Goal: Task Accomplishment & Management: Manage account settings

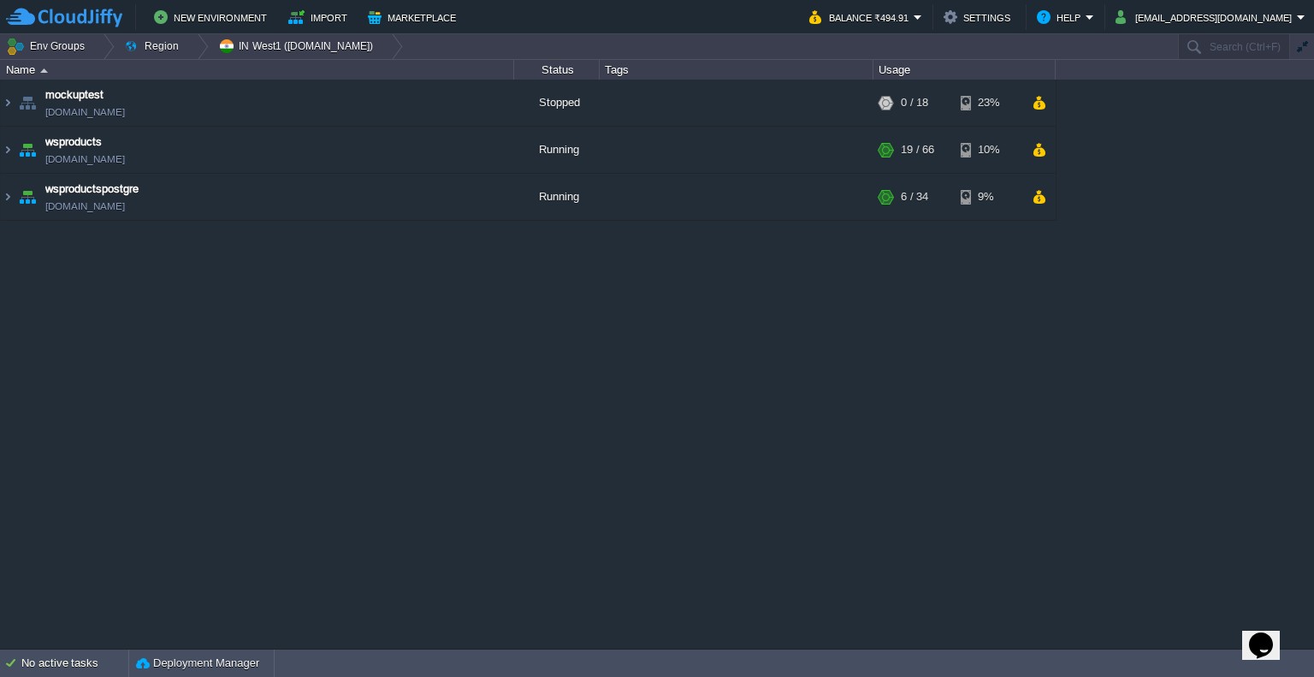
click at [899, 401] on div "mockuptest mockuptest.cloudjiffy.net Stopped + Add to Env Group RAM 0% CPU 0% 0…" at bounding box center [657, 364] width 1314 height 569
click at [9, 153] on img at bounding box center [8, 150] width 14 height 46
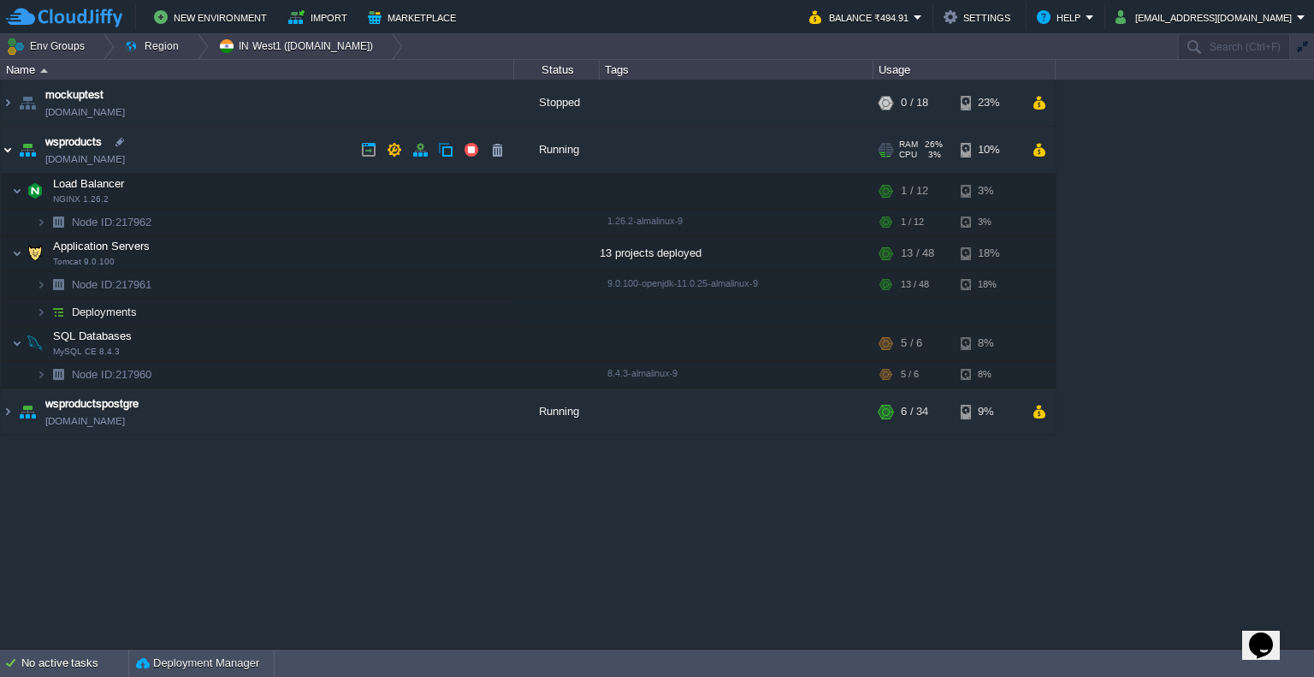
click at [9, 153] on img at bounding box center [8, 150] width 14 height 46
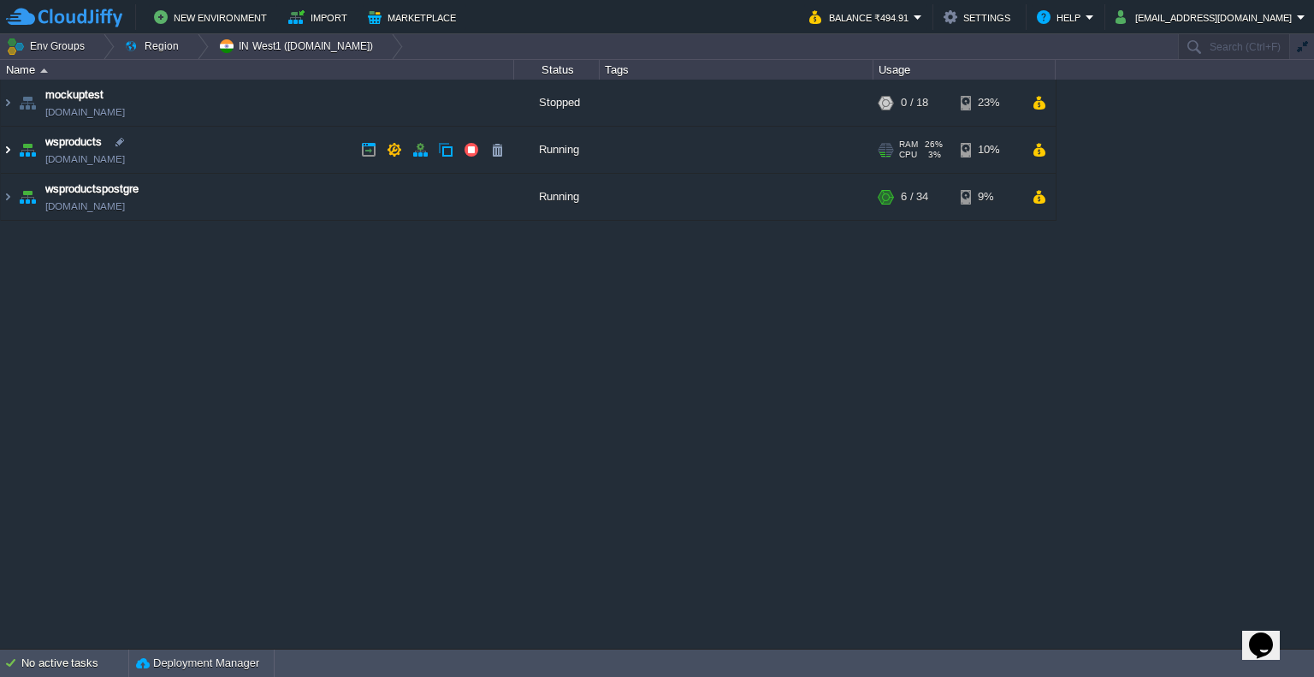
click at [11, 159] on img at bounding box center [8, 150] width 14 height 46
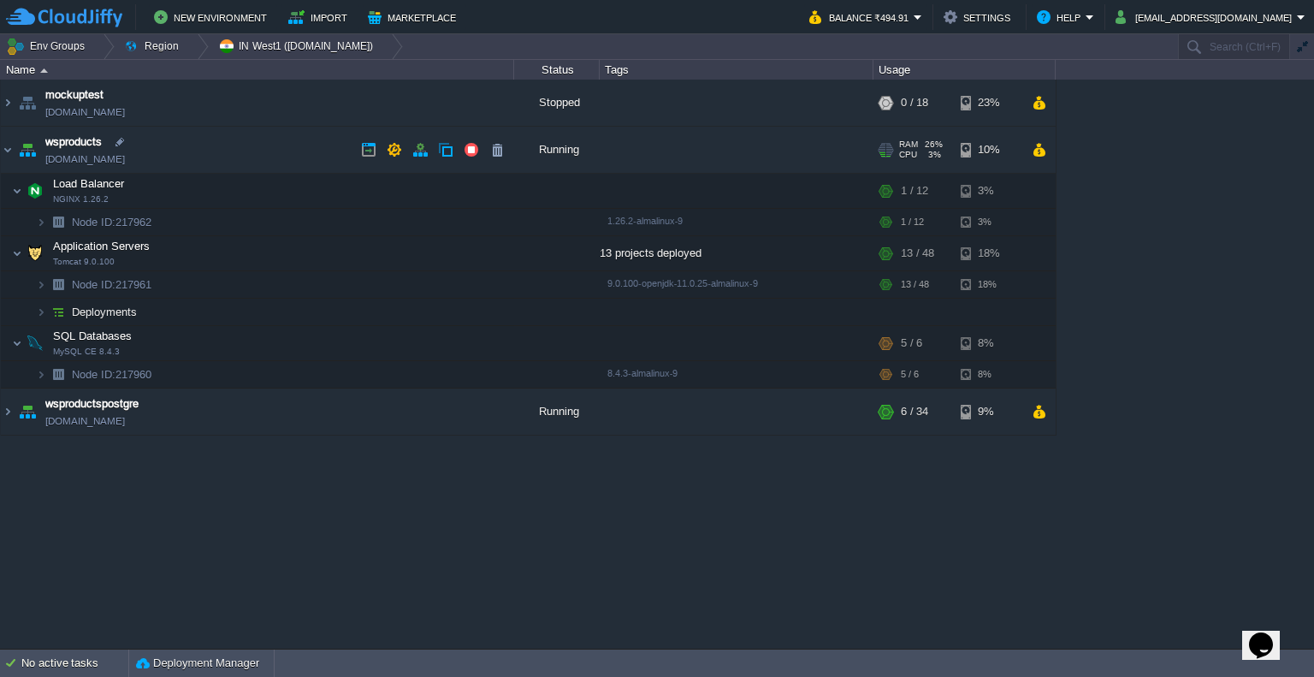
click at [15, 152] on img at bounding box center [27, 150] width 24 height 46
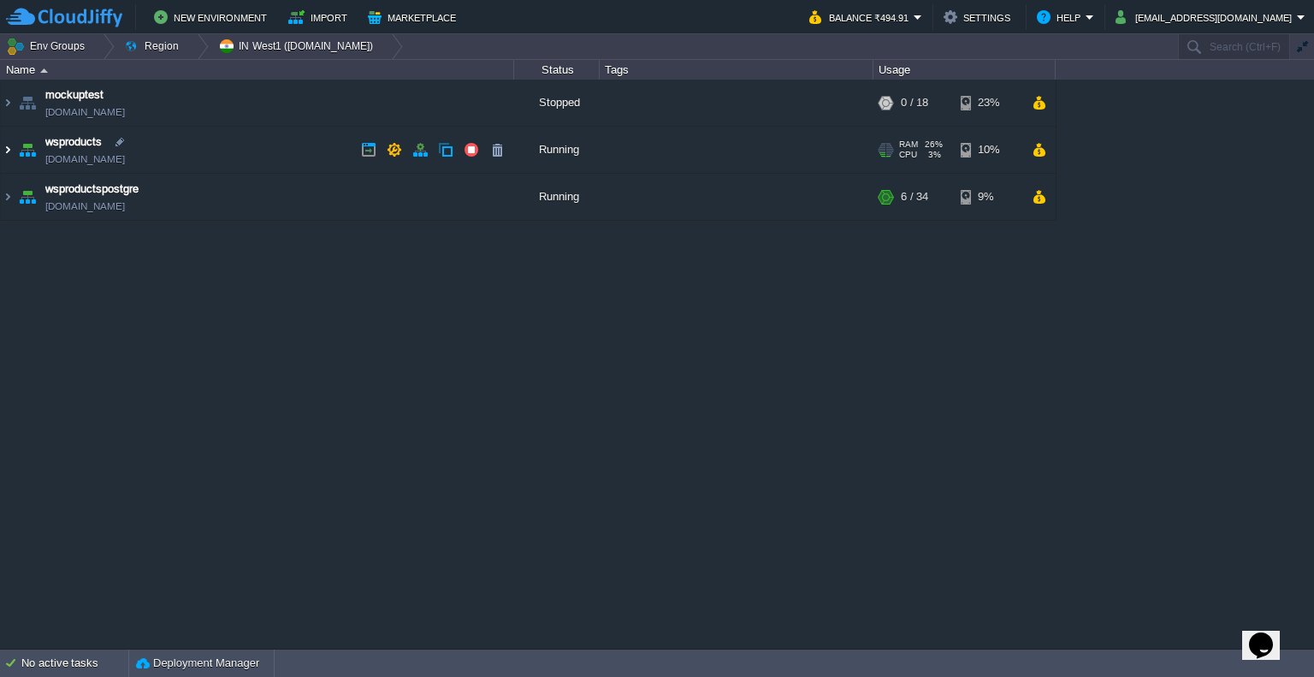
click at [0, 150] on table "mockuptest mockuptest.cloudjiffy.net Stopped + Add to Env Group RAM 0% CPU 0% 0…" at bounding box center [528, 150] width 1056 height 141
click at [6, 149] on img at bounding box center [8, 150] width 14 height 46
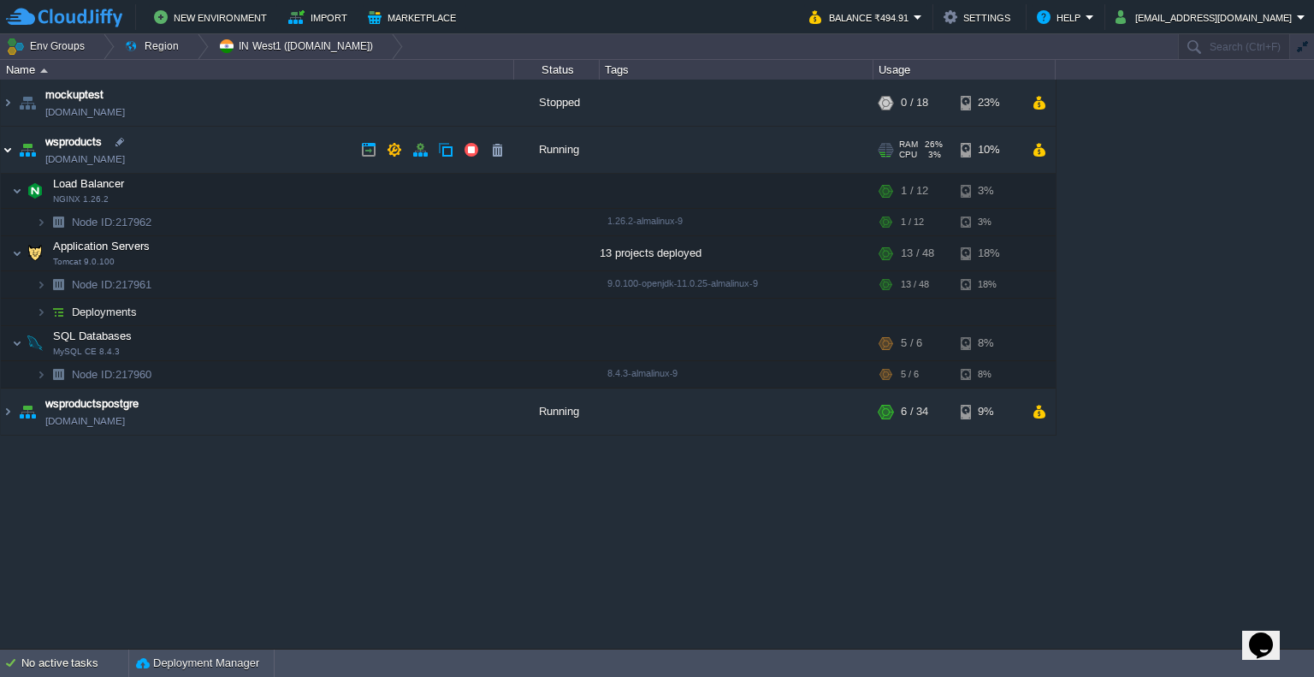
click at [6, 149] on img at bounding box center [8, 150] width 14 height 46
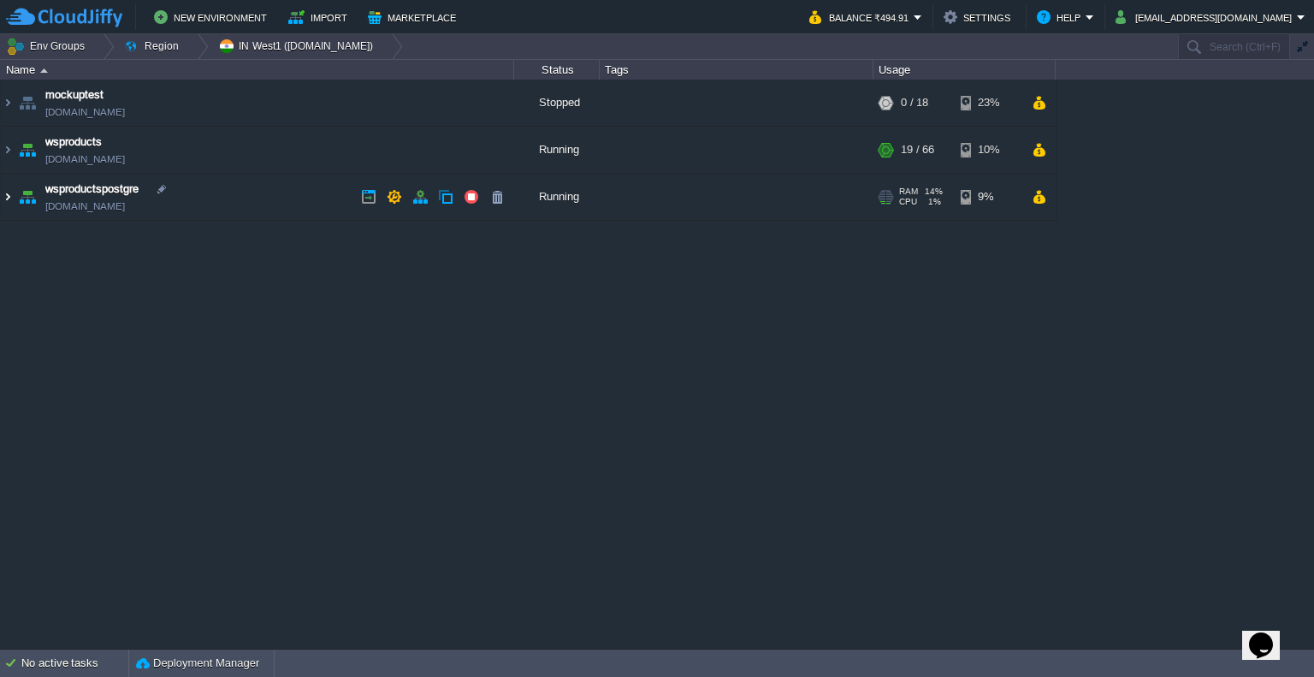
click at [4, 195] on img at bounding box center [8, 197] width 14 height 46
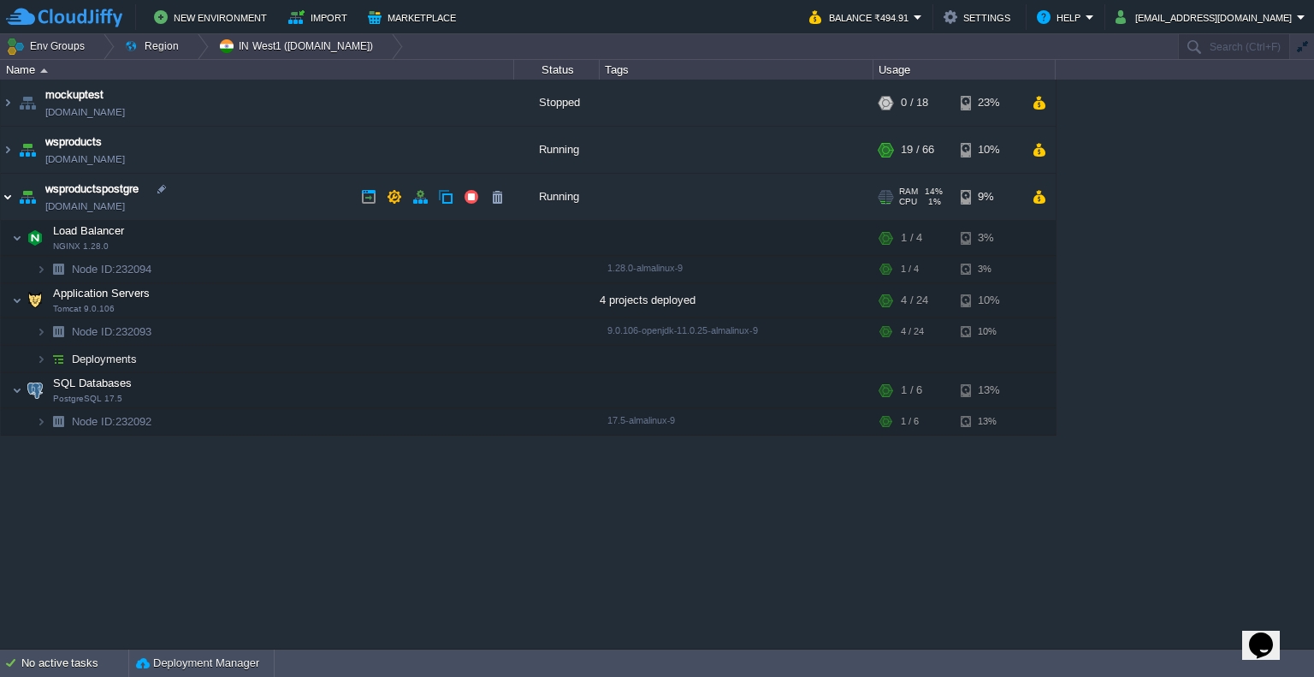
click at [4, 195] on img at bounding box center [8, 197] width 14 height 46
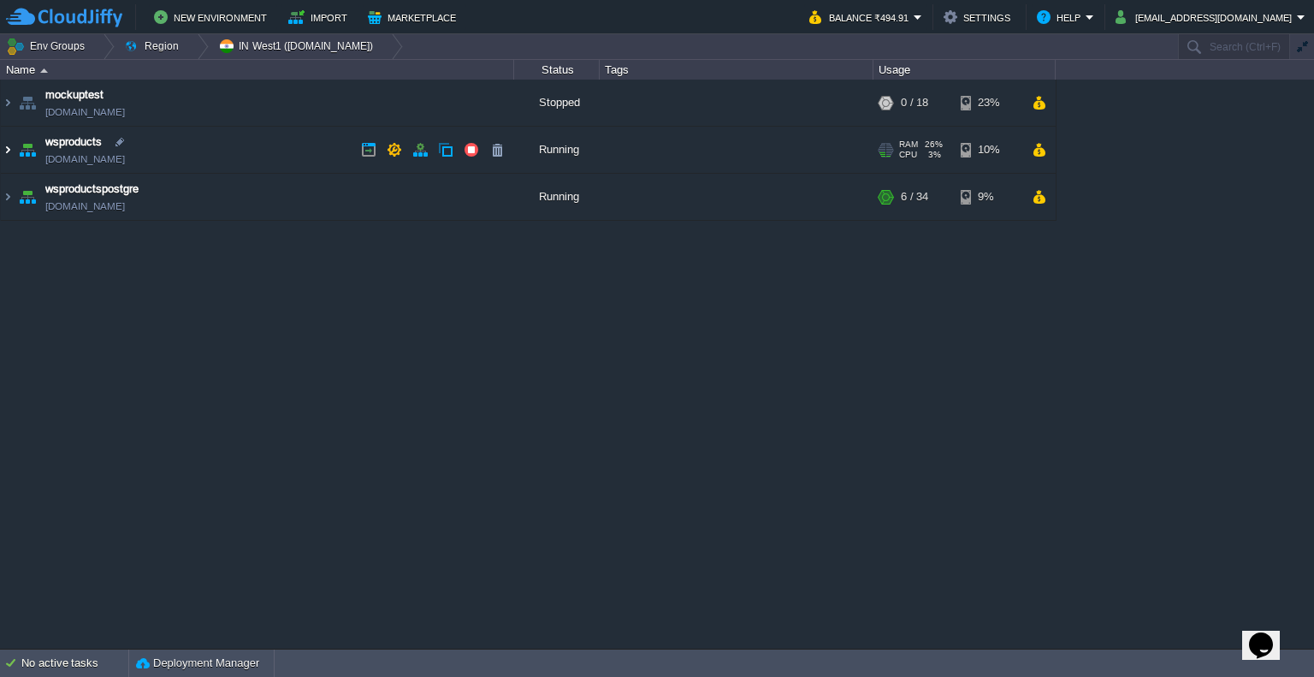
click at [2, 151] on img at bounding box center [8, 150] width 14 height 46
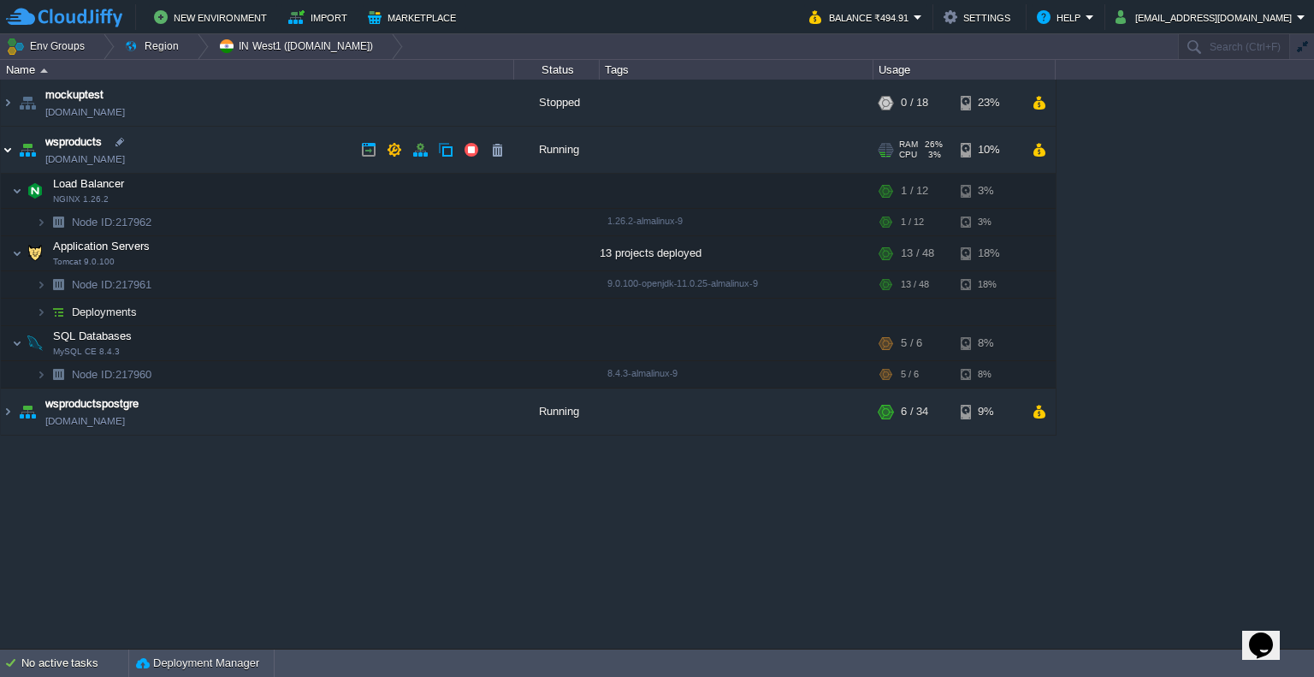
click at [2, 151] on img at bounding box center [8, 150] width 14 height 46
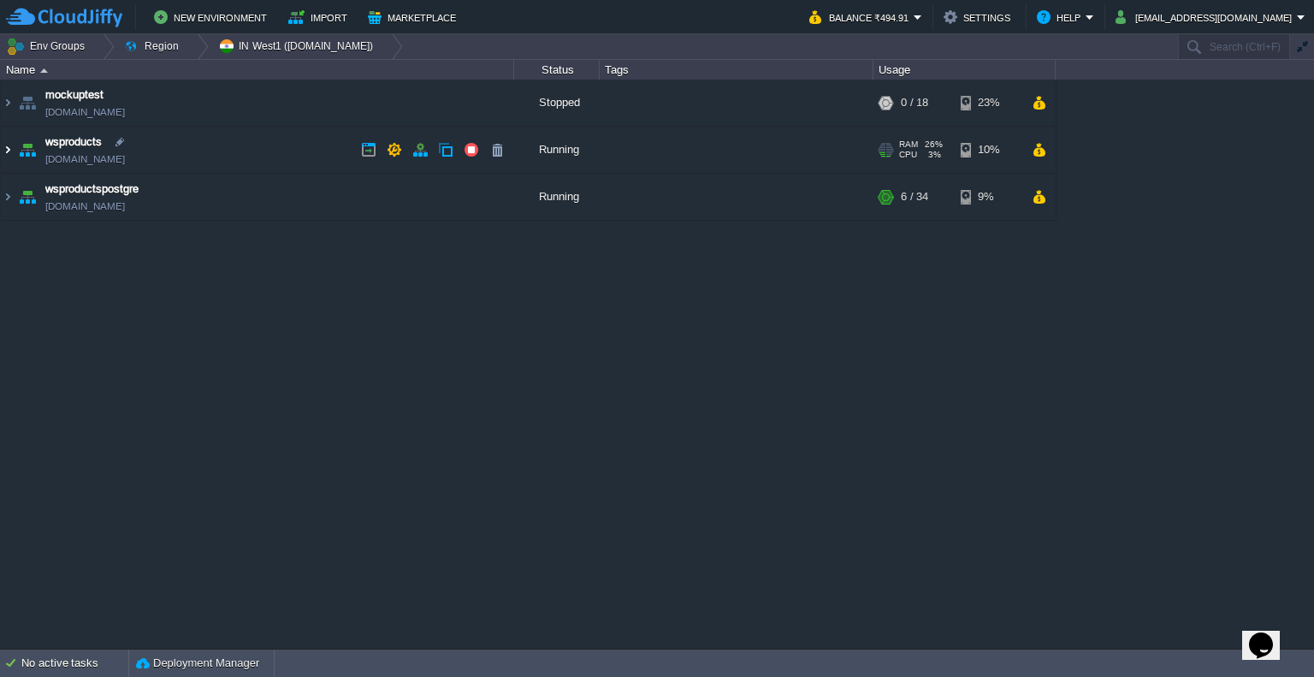
click at [7, 147] on img at bounding box center [8, 150] width 14 height 46
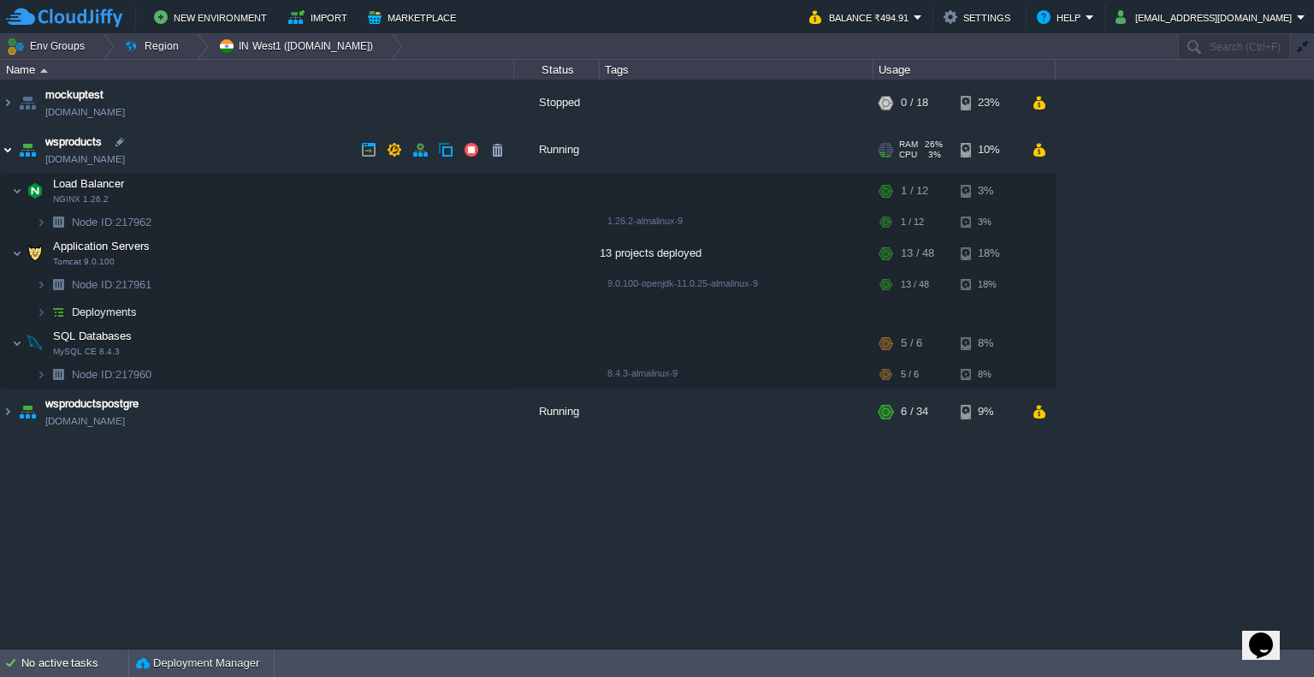
click at [7, 147] on img at bounding box center [8, 150] width 14 height 46
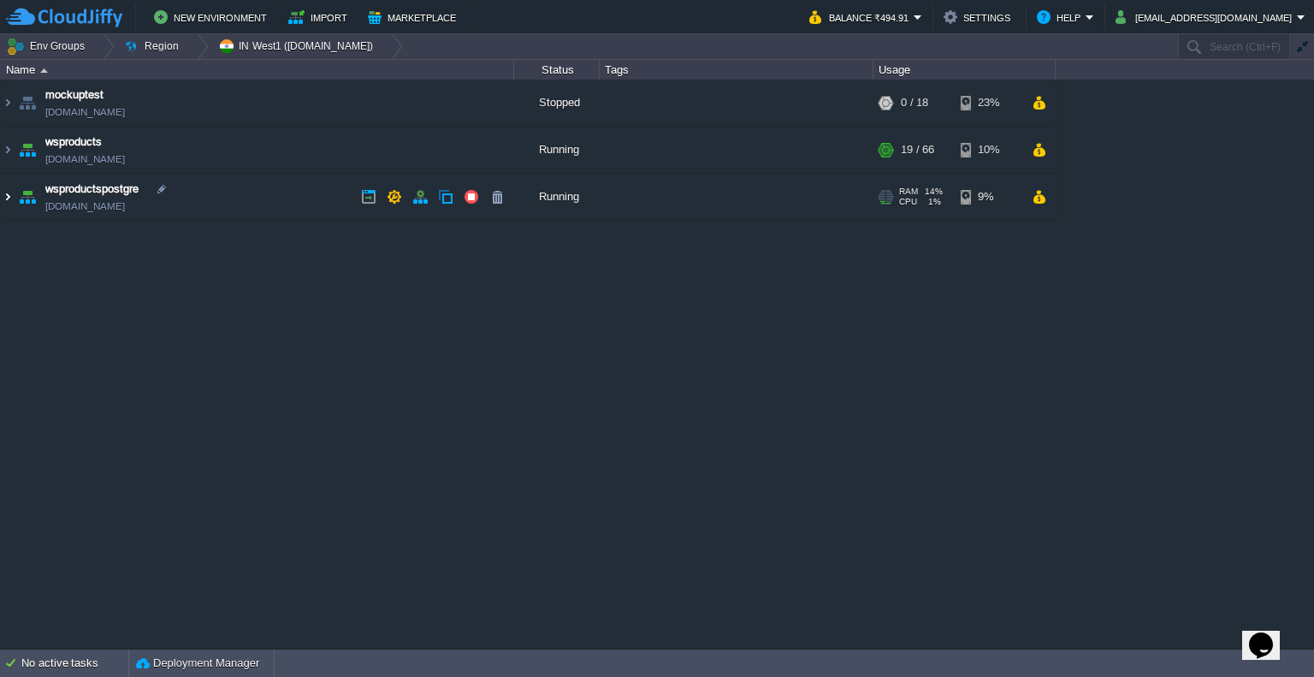
click at [5, 198] on img at bounding box center [8, 197] width 14 height 46
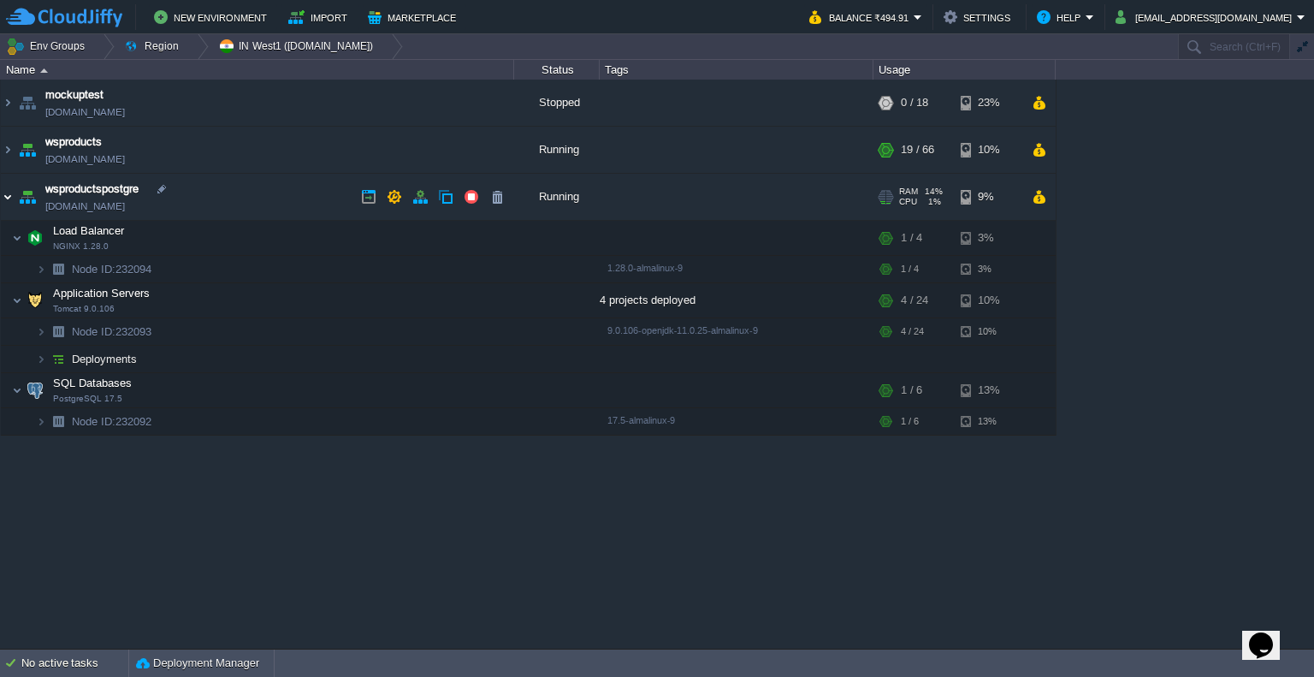
click at [5, 198] on img at bounding box center [8, 197] width 14 height 46
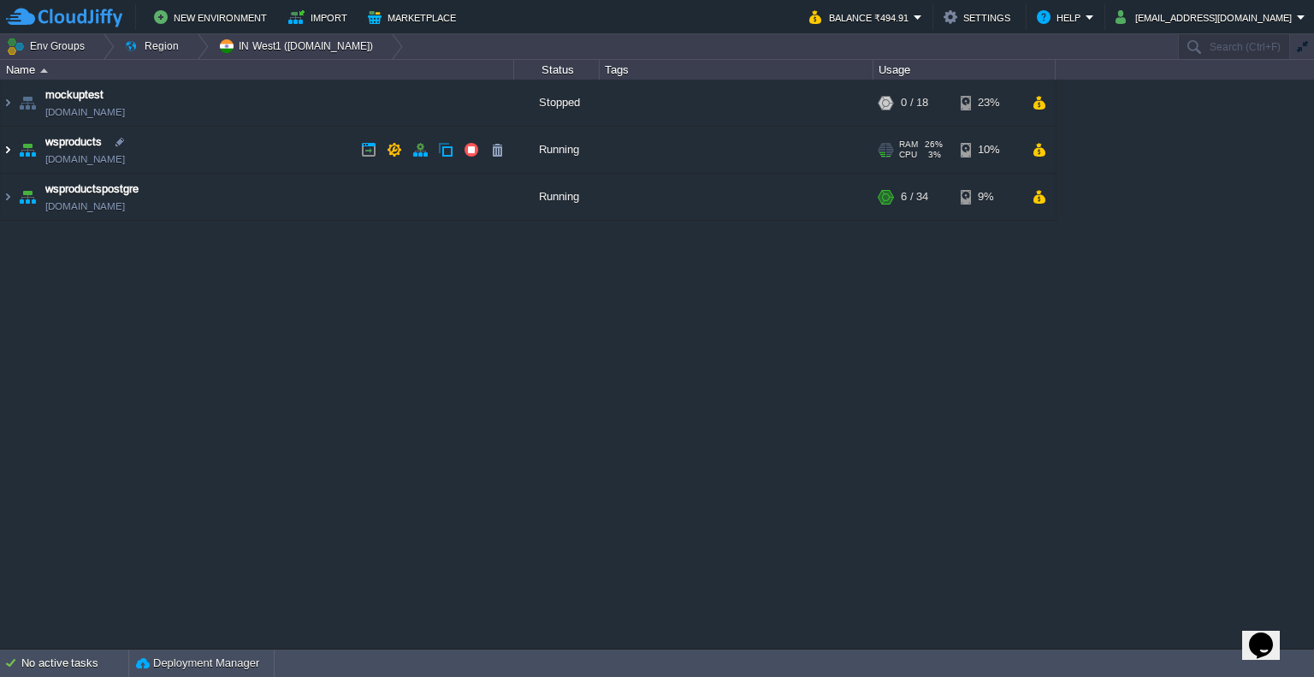
click at [7, 151] on img at bounding box center [8, 150] width 14 height 46
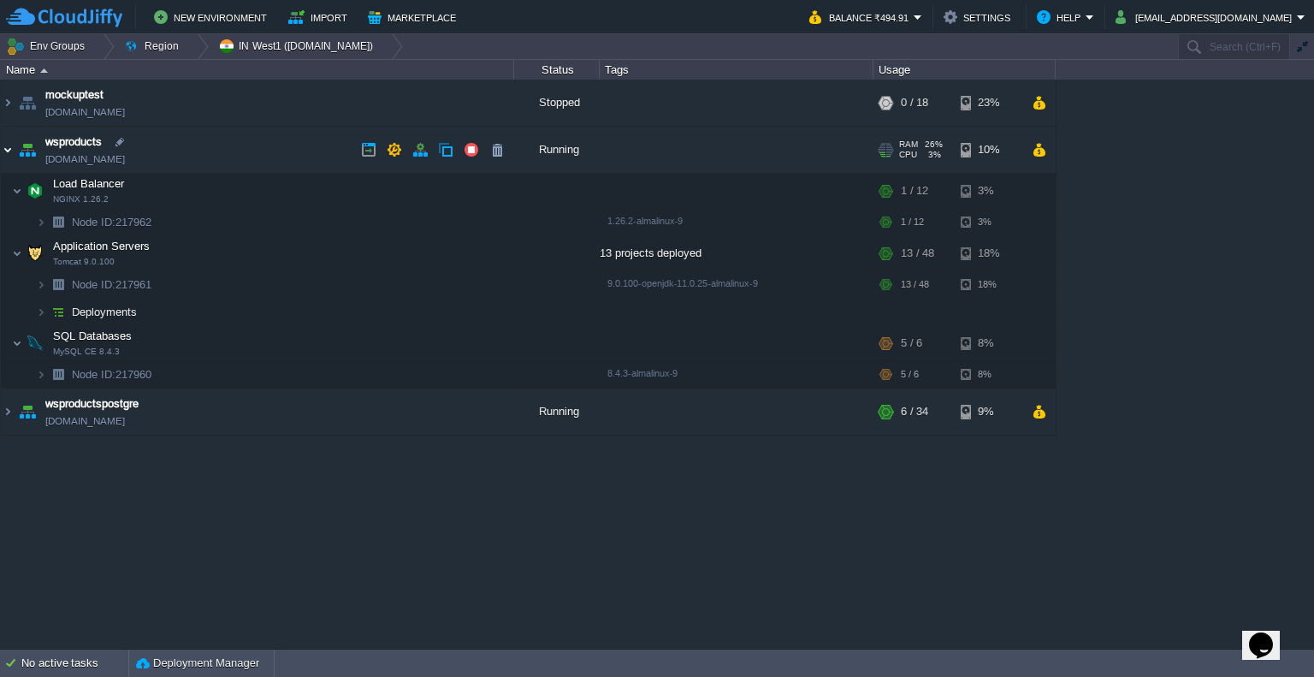
click at [7, 151] on img at bounding box center [8, 150] width 14 height 46
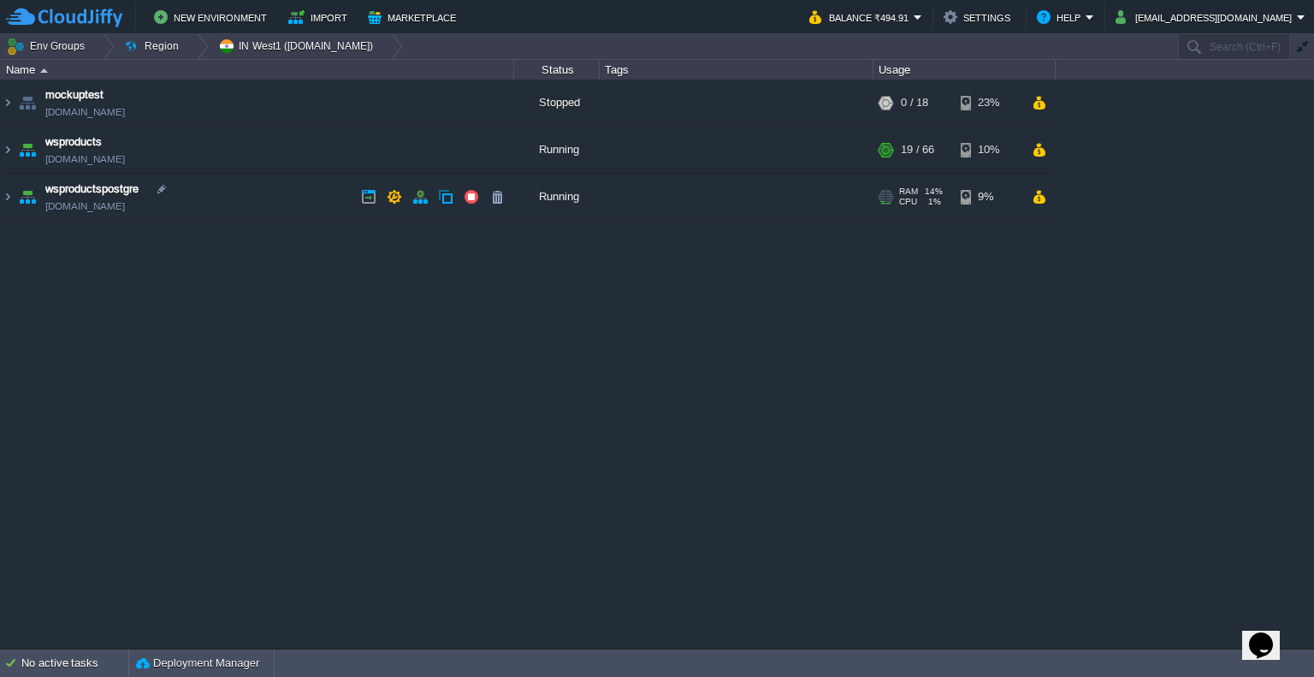
click at [890, 198] on div at bounding box center [889, 198] width 7 height 1
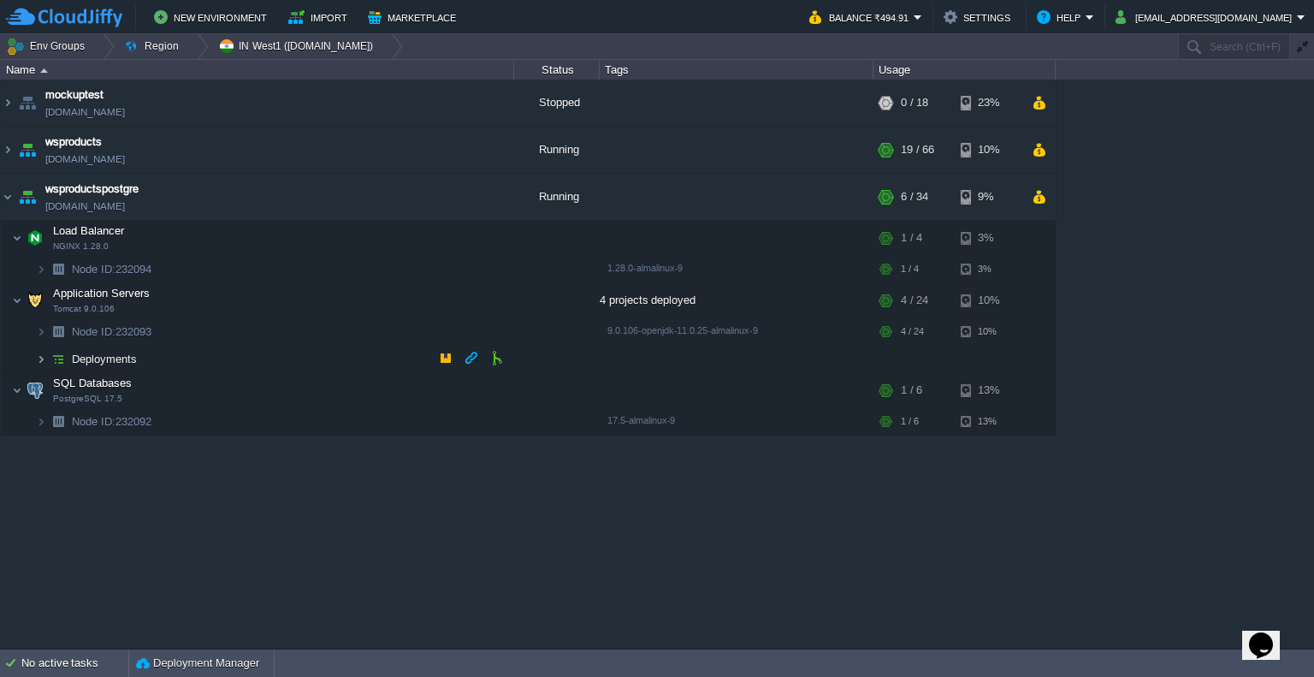
click at [43, 354] on img at bounding box center [41, 359] width 10 height 27
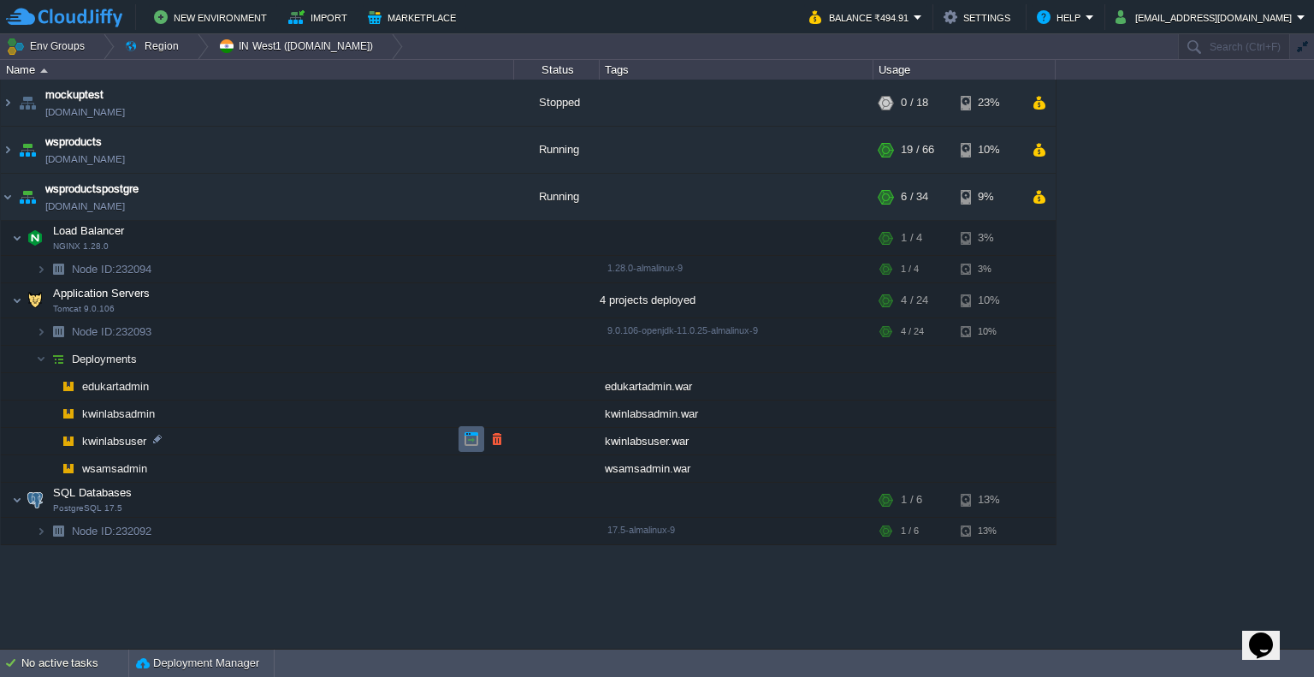
click at [460, 437] on td at bounding box center [471, 439] width 26 height 26
click at [466, 194] on button "button" at bounding box center [471, 196] width 15 height 15
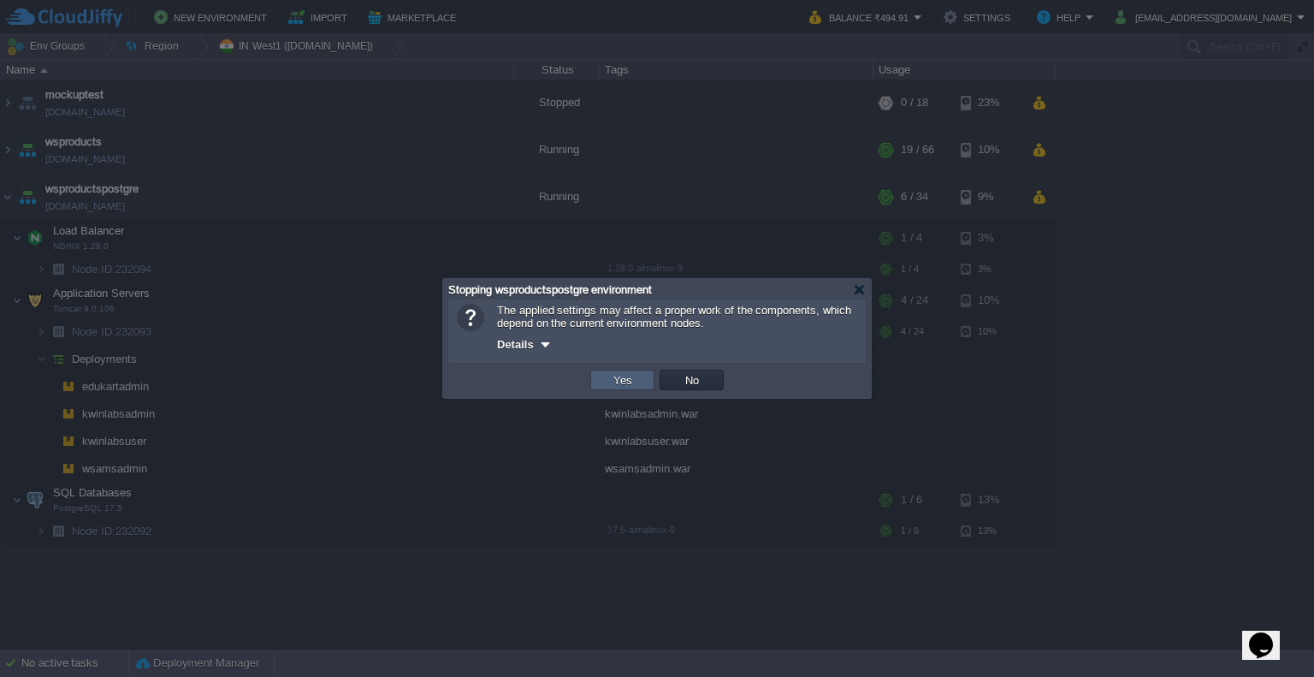
click at [637, 382] on td "Yes" at bounding box center [622, 380] width 64 height 21
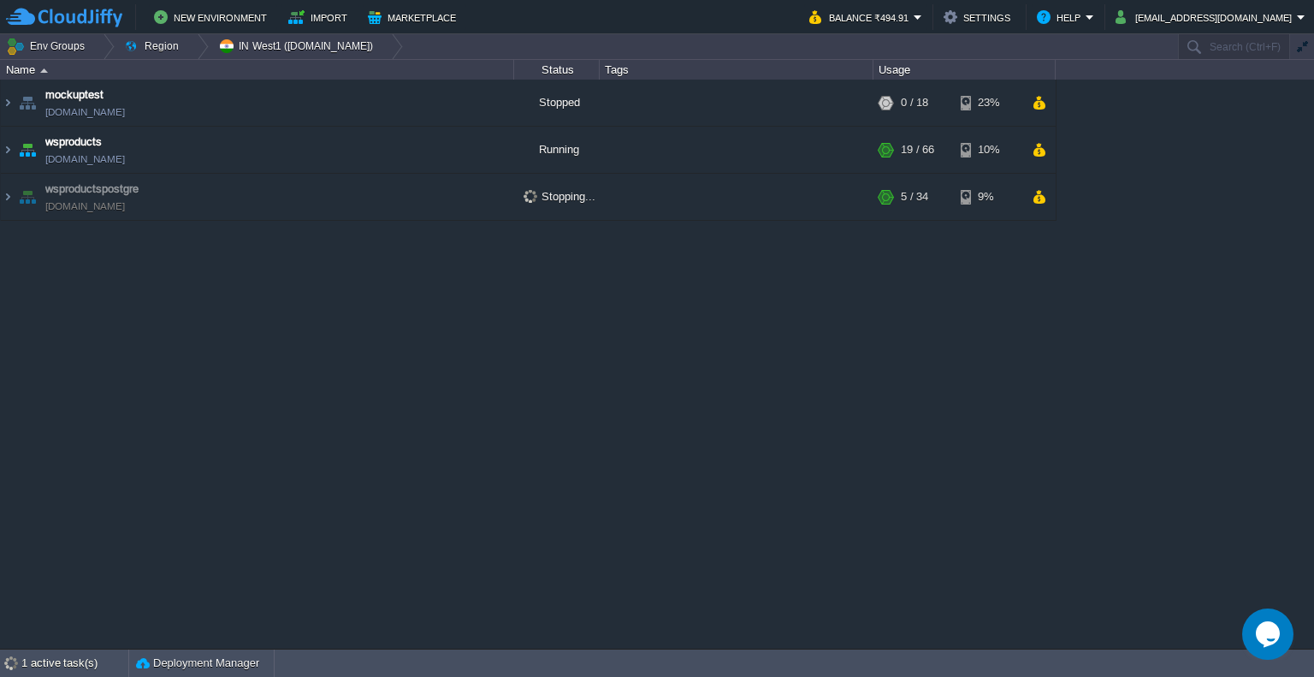
click at [536, 443] on div "mockuptest mockuptest.cloudjiffy.net Stopped + Add to Env Group RAM 0% CPU 0% 0…" at bounding box center [657, 364] width 1314 height 569
click at [1049, 202] on td at bounding box center [1038, 197] width 25 height 26
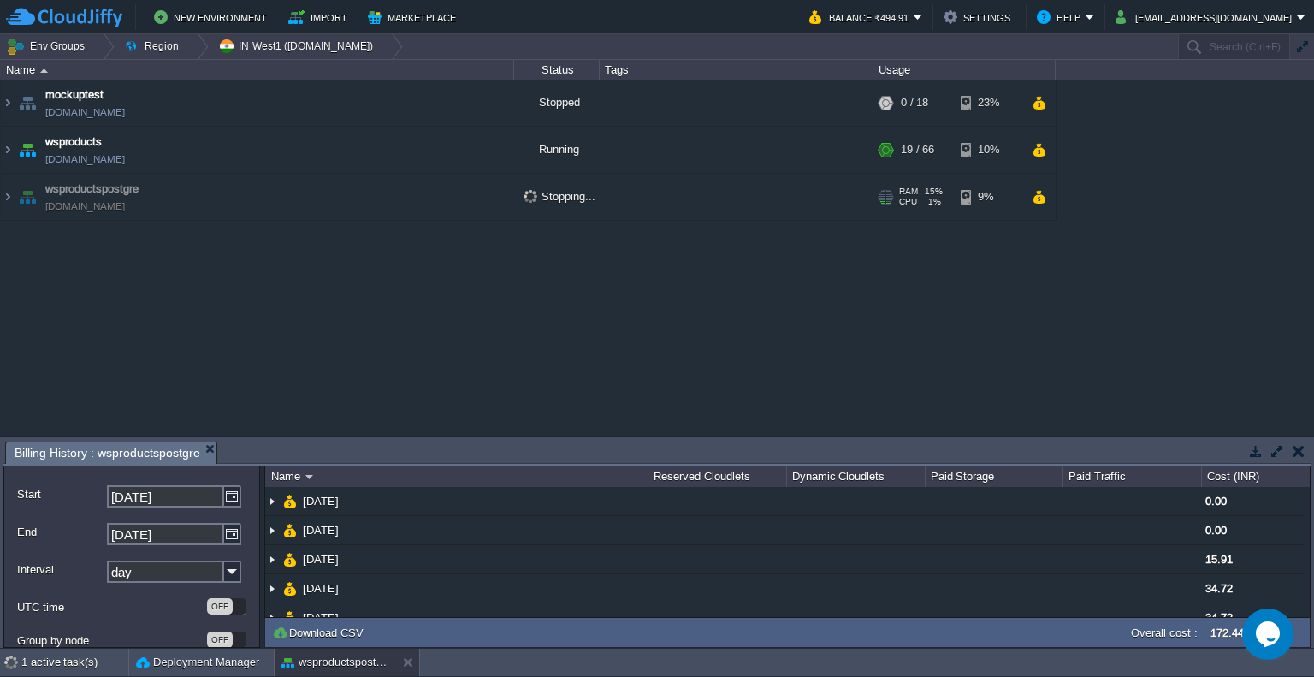
click at [600, 201] on div "+ Add to Env Group" at bounding box center [737, 197] width 274 height 46
click at [3, 197] on img at bounding box center [8, 197] width 14 height 46
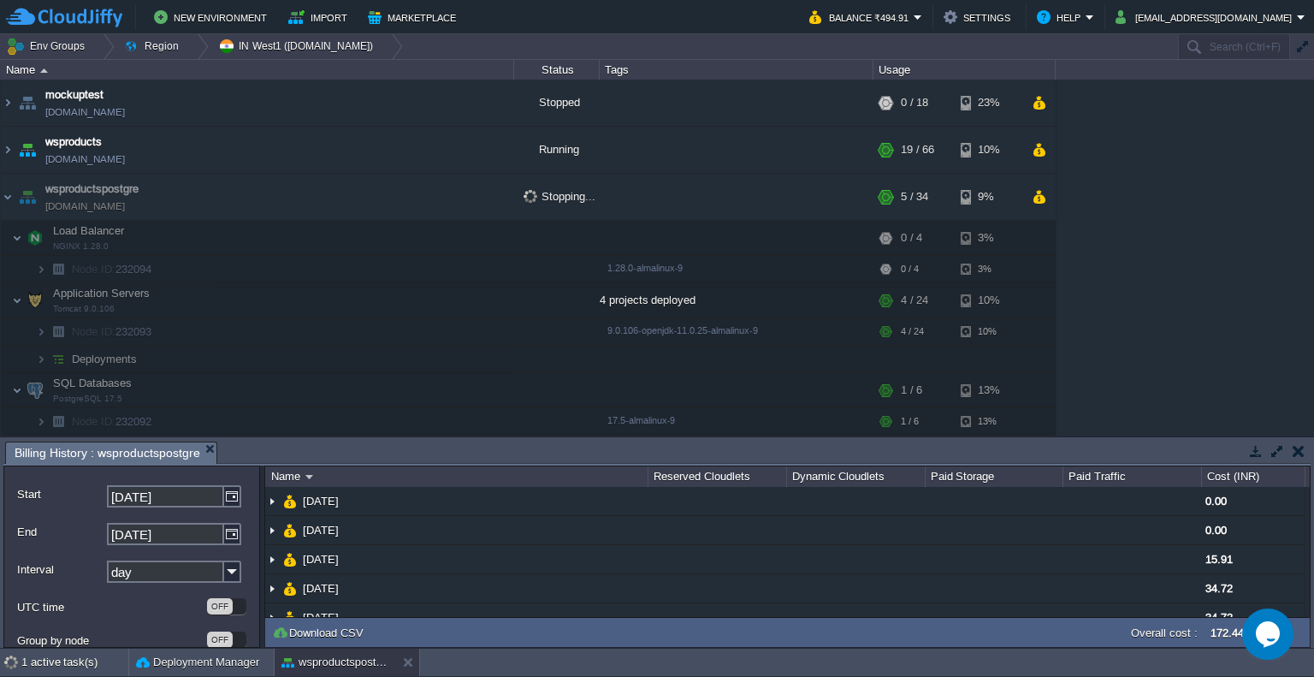
click at [1291, 452] on td at bounding box center [1297, 451] width 21 height 21
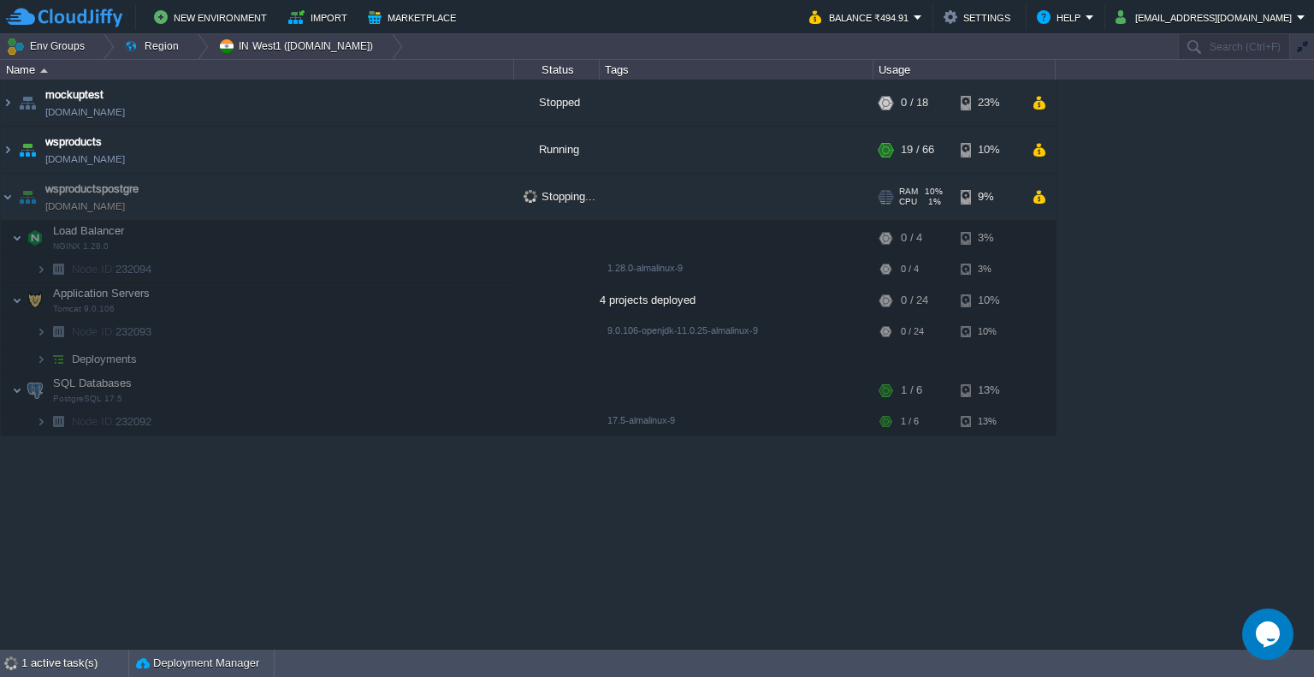
click at [502, 217] on td "wsproductspostgre [DOMAIN_NAME]" at bounding box center [257, 197] width 513 height 47
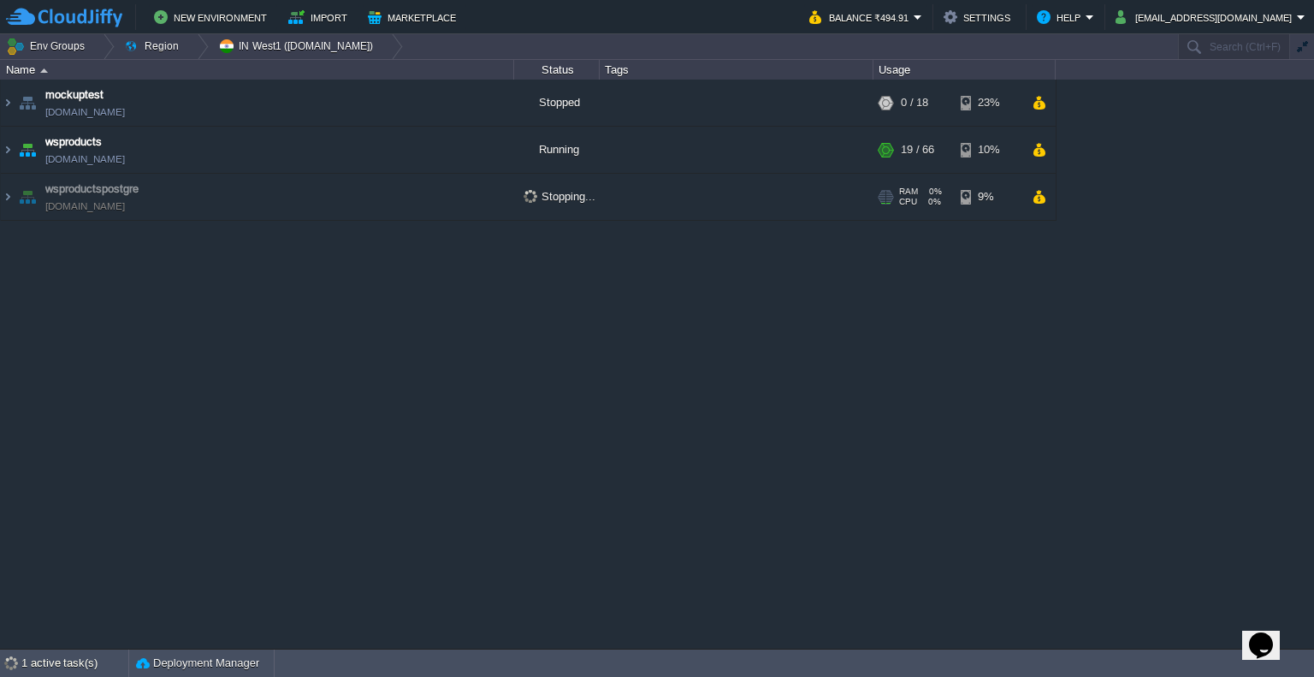
click at [568, 203] on div "Stopping..." at bounding box center [557, 197] width 86 height 46
click at [620, 216] on div "+ Add to Env Group" at bounding box center [736, 198] width 268 height 48
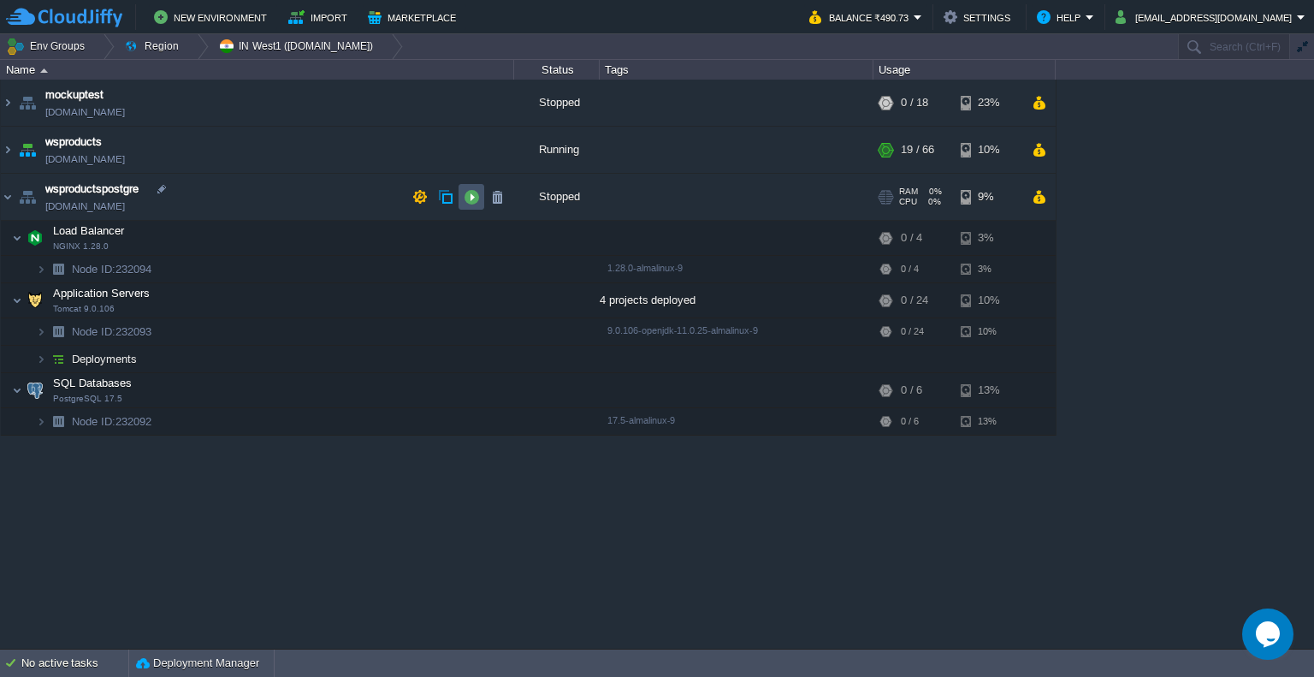
click at [472, 195] on button "button" at bounding box center [471, 196] width 15 height 15
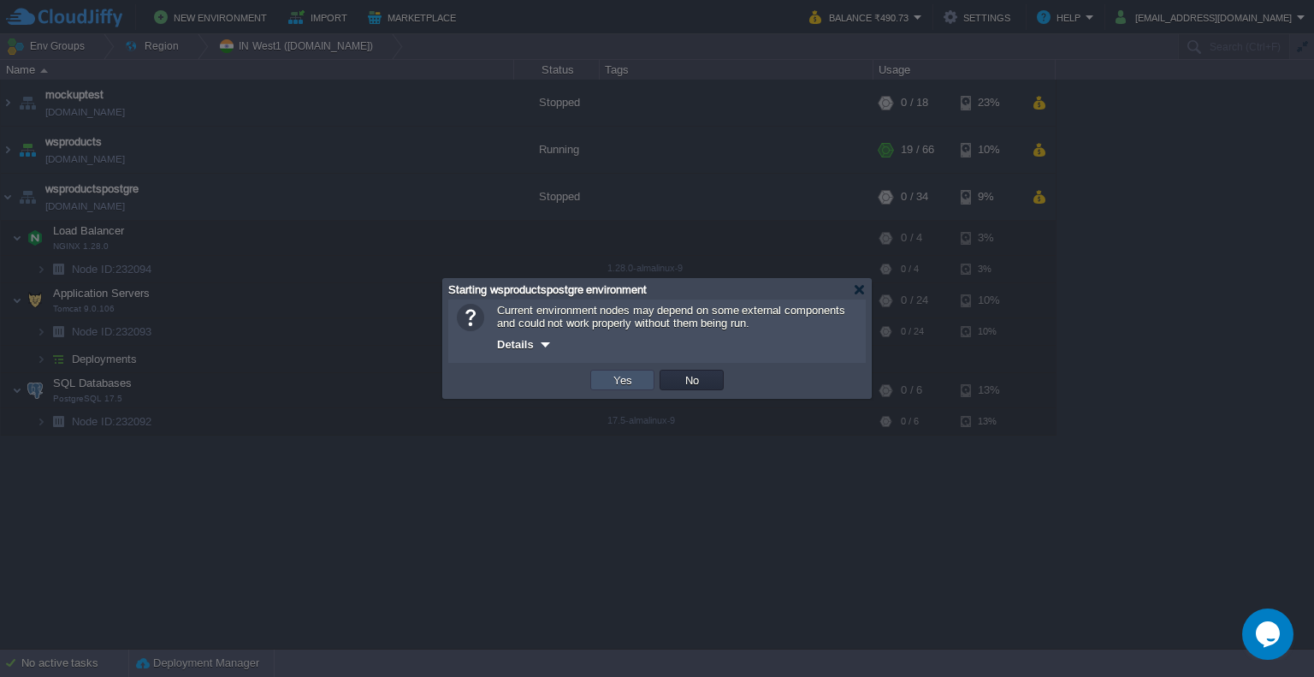
click at [633, 386] on button "Yes" at bounding box center [622, 379] width 29 height 15
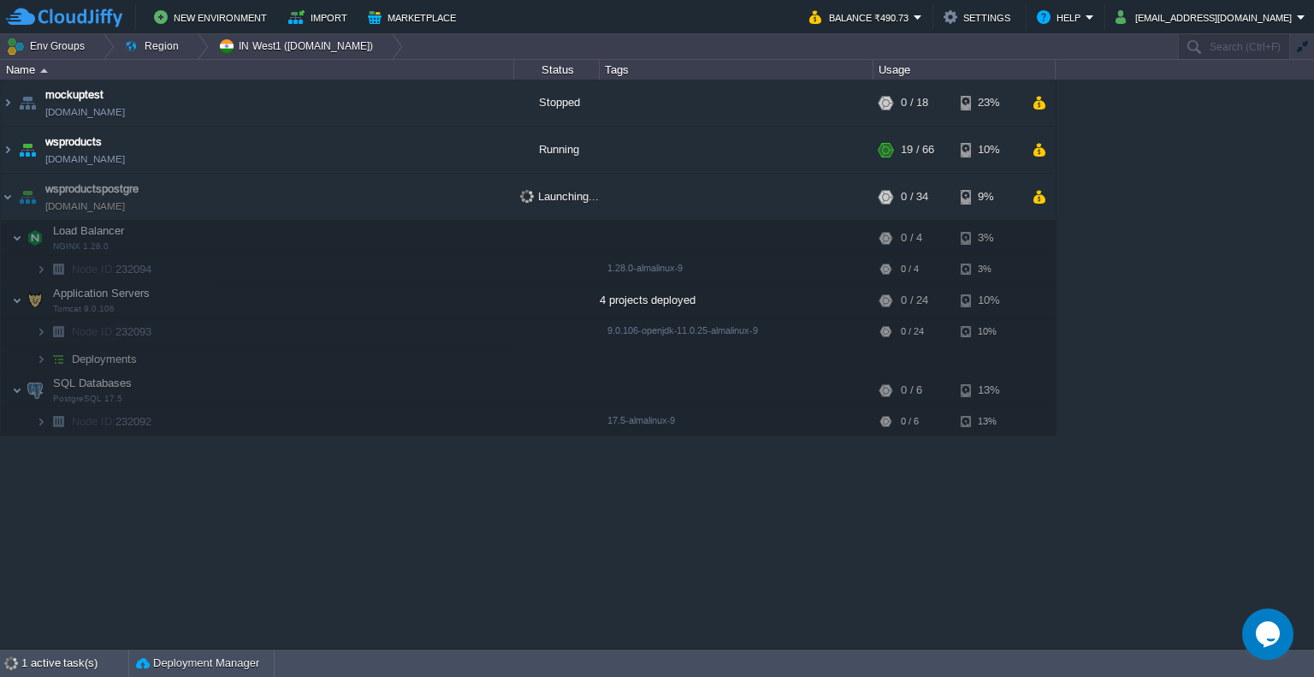
click at [823, 482] on div "mockuptest [DOMAIN_NAME] Stopped + Add to Env Group RAM 0% CPU 0% 0 / 18 23% ws…" at bounding box center [657, 364] width 1314 height 569
click at [431, 200] on td "wsproductspostgre [DOMAIN_NAME]" at bounding box center [257, 197] width 513 height 47
click at [608, 194] on div "+ Add to Env Group" at bounding box center [736, 198] width 268 height 48
click at [5, 202] on img at bounding box center [8, 197] width 14 height 46
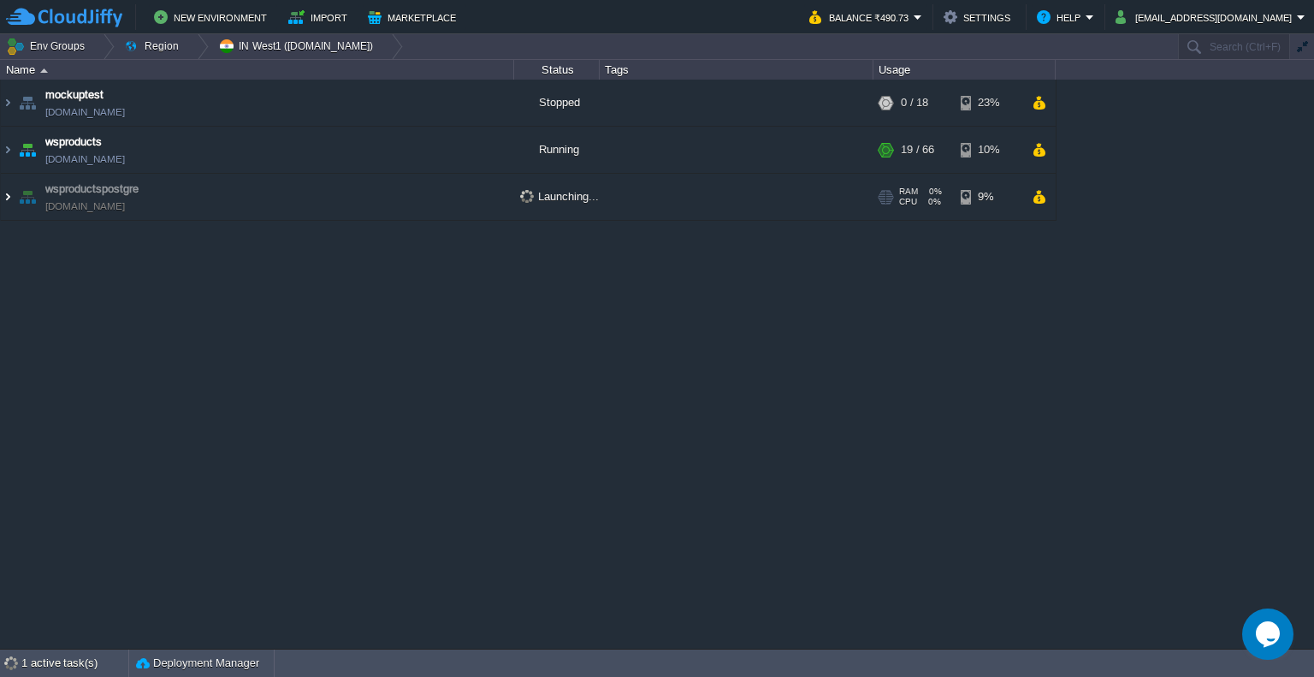
click at [5, 202] on img at bounding box center [8, 197] width 14 height 46
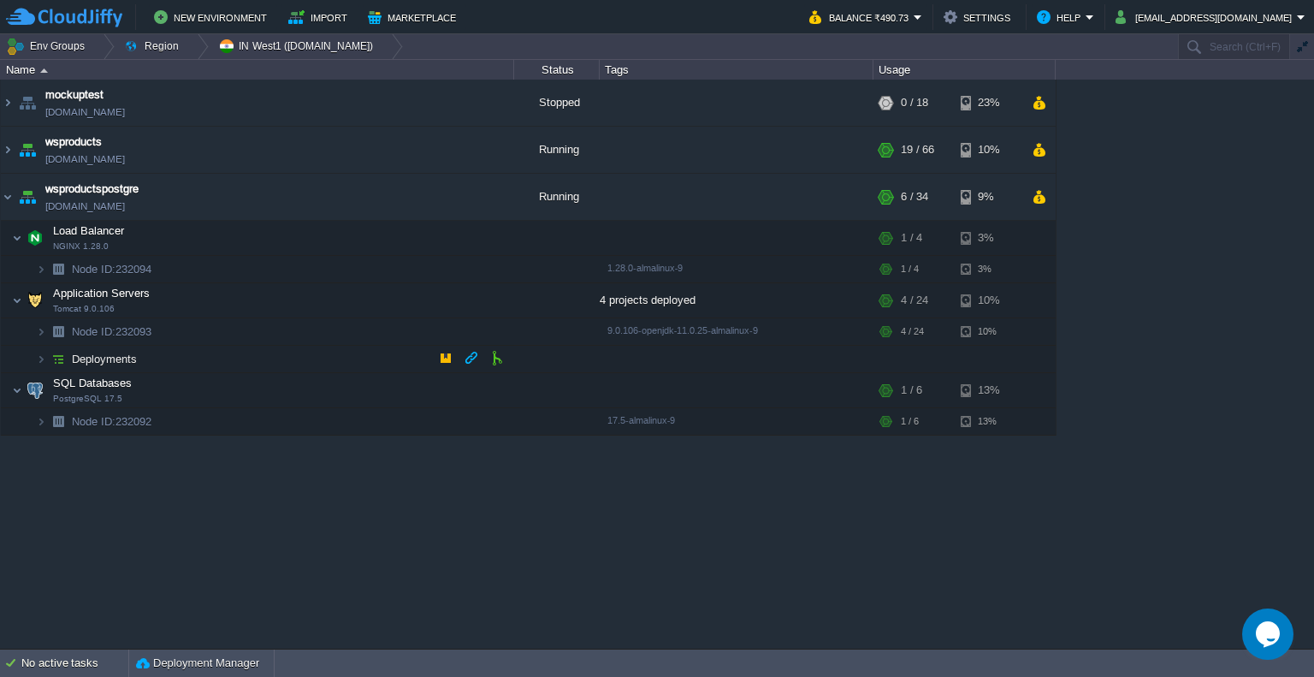
click at [47, 358] on img at bounding box center [58, 359] width 24 height 27
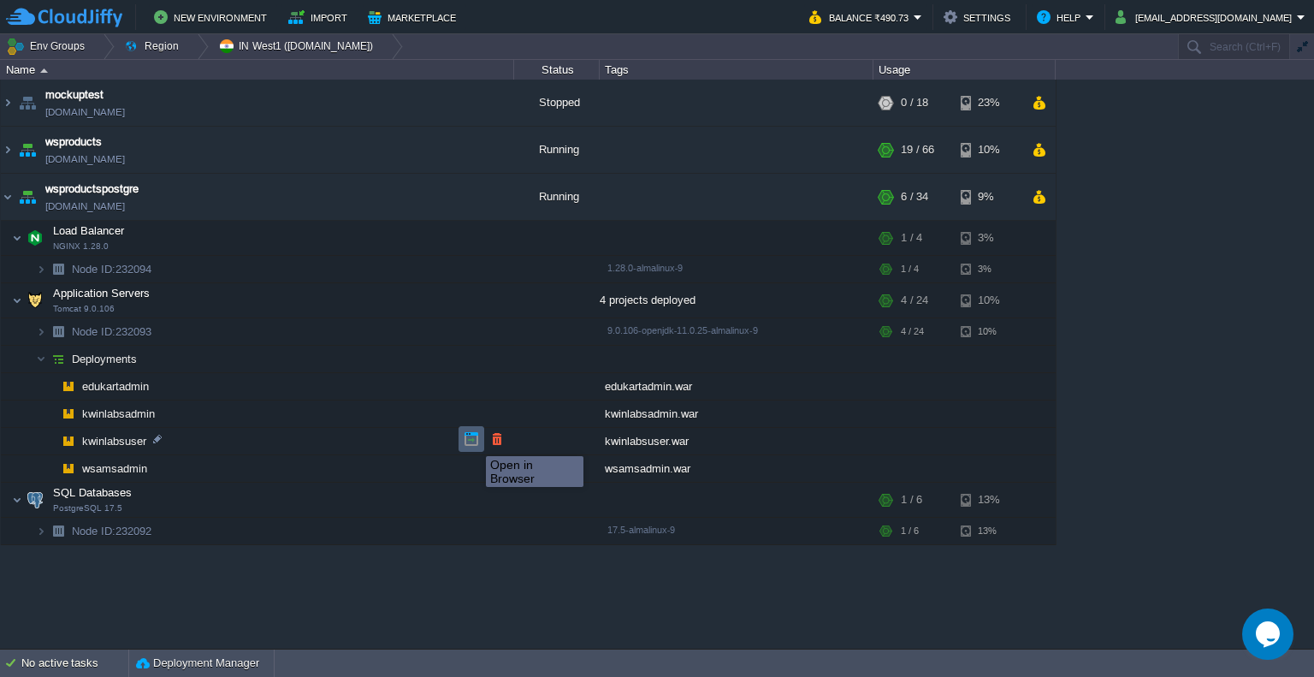
click at [473, 441] on button "button" at bounding box center [471, 438] width 15 height 15
click at [709, 413] on div "kwinlabsadmin.war" at bounding box center [737, 413] width 274 height 27
click at [891, 420] on td at bounding box center [964, 413] width 182 height 27
click at [9, 153] on img at bounding box center [8, 150] width 14 height 46
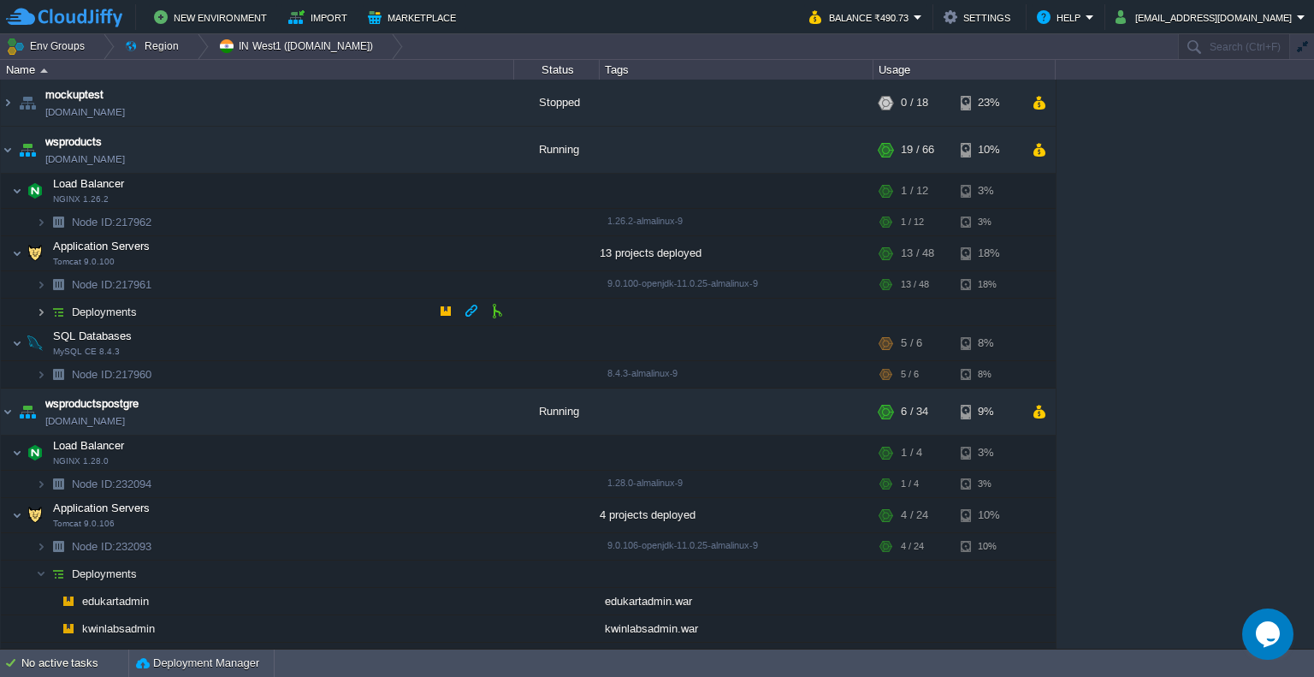
click at [41, 310] on img at bounding box center [41, 312] width 10 height 27
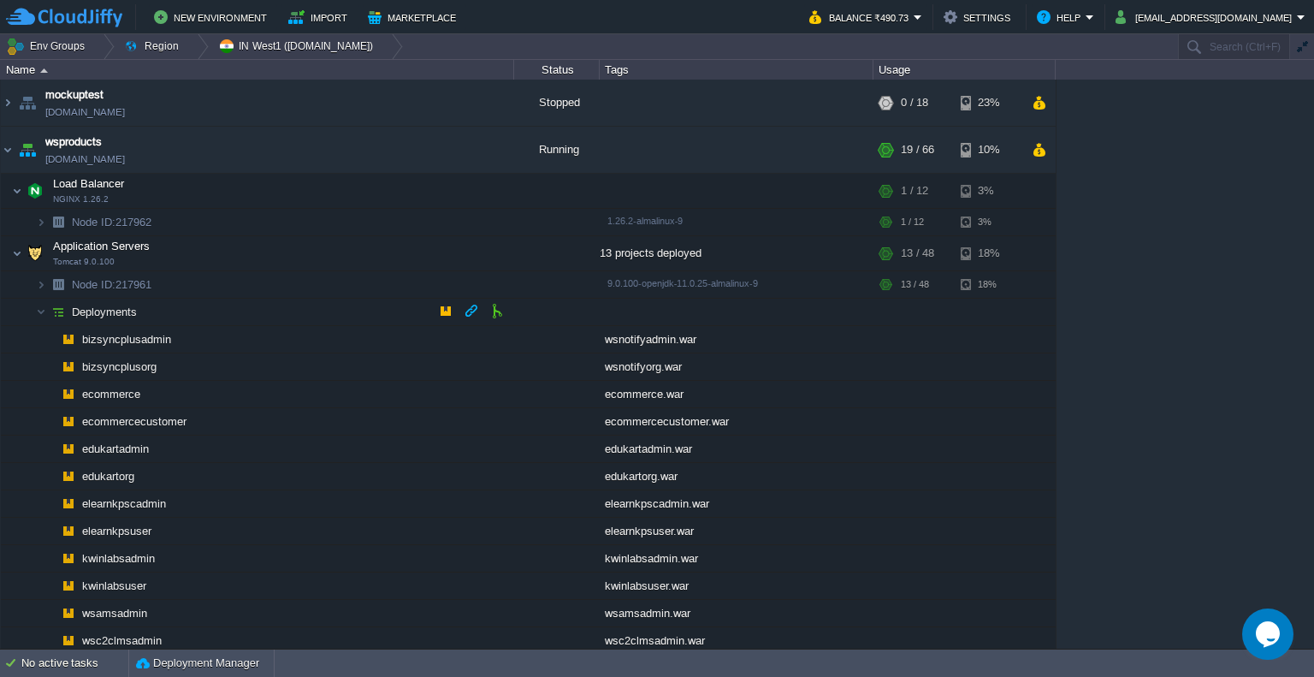
click at [46, 306] on img at bounding box center [58, 312] width 24 height 27
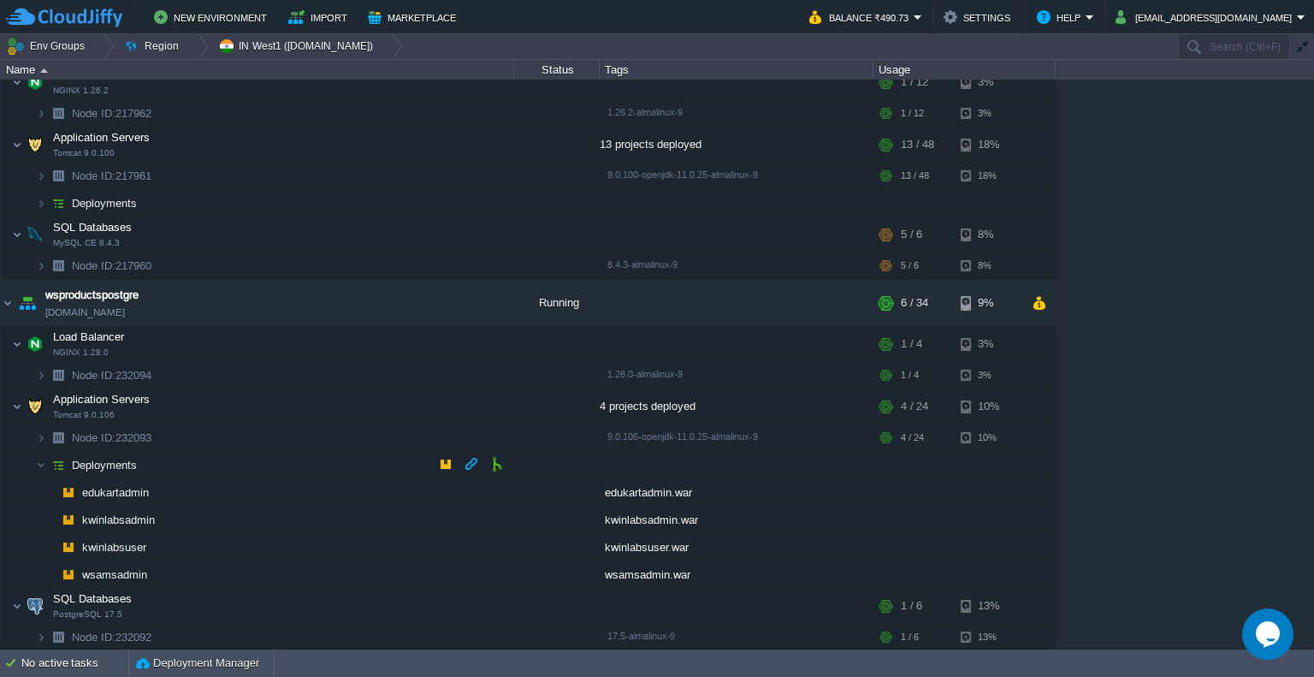
scroll to position [107, 0]
click at [15, 140] on img at bounding box center [17, 146] width 10 height 34
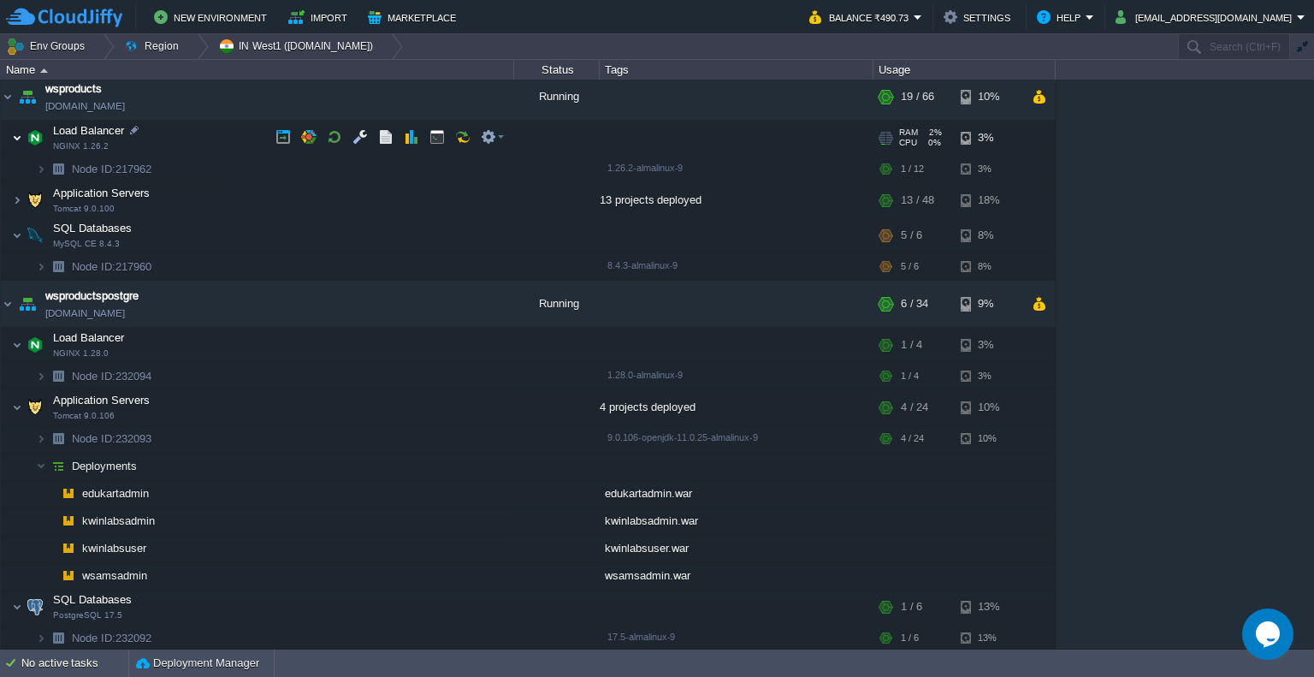
scroll to position [0, 0]
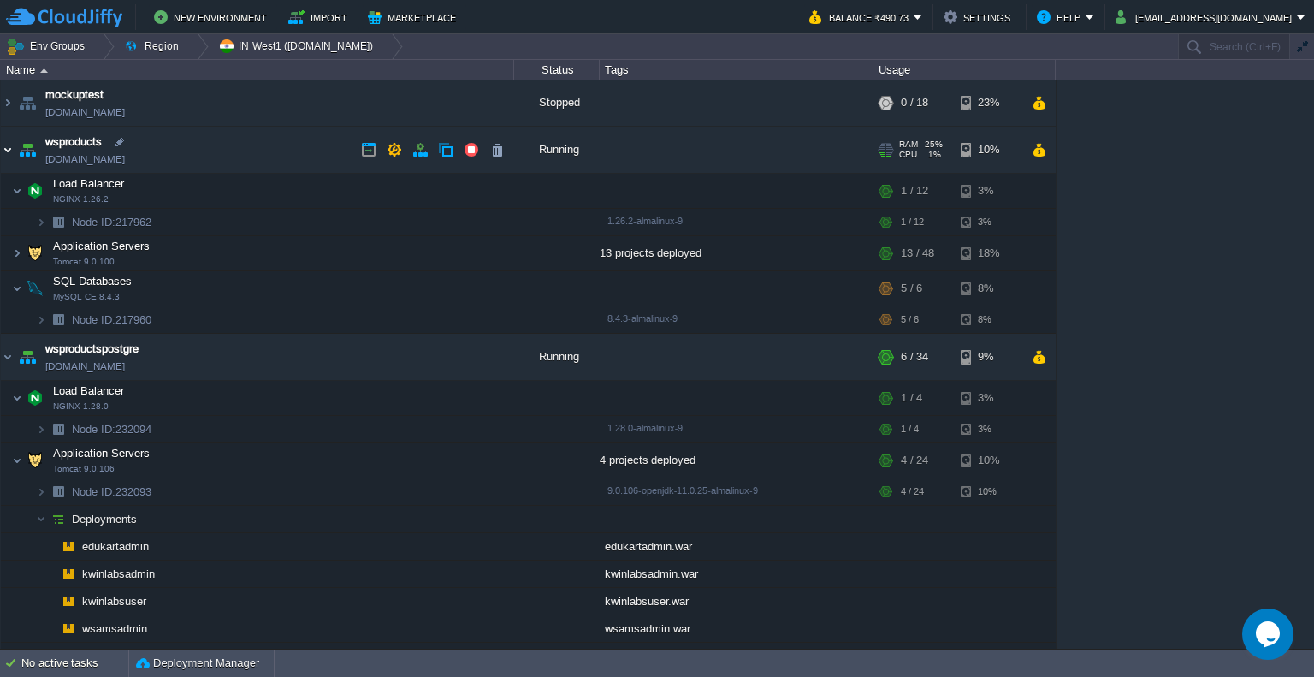
click at [8, 146] on img at bounding box center [8, 150] width 14 height 46
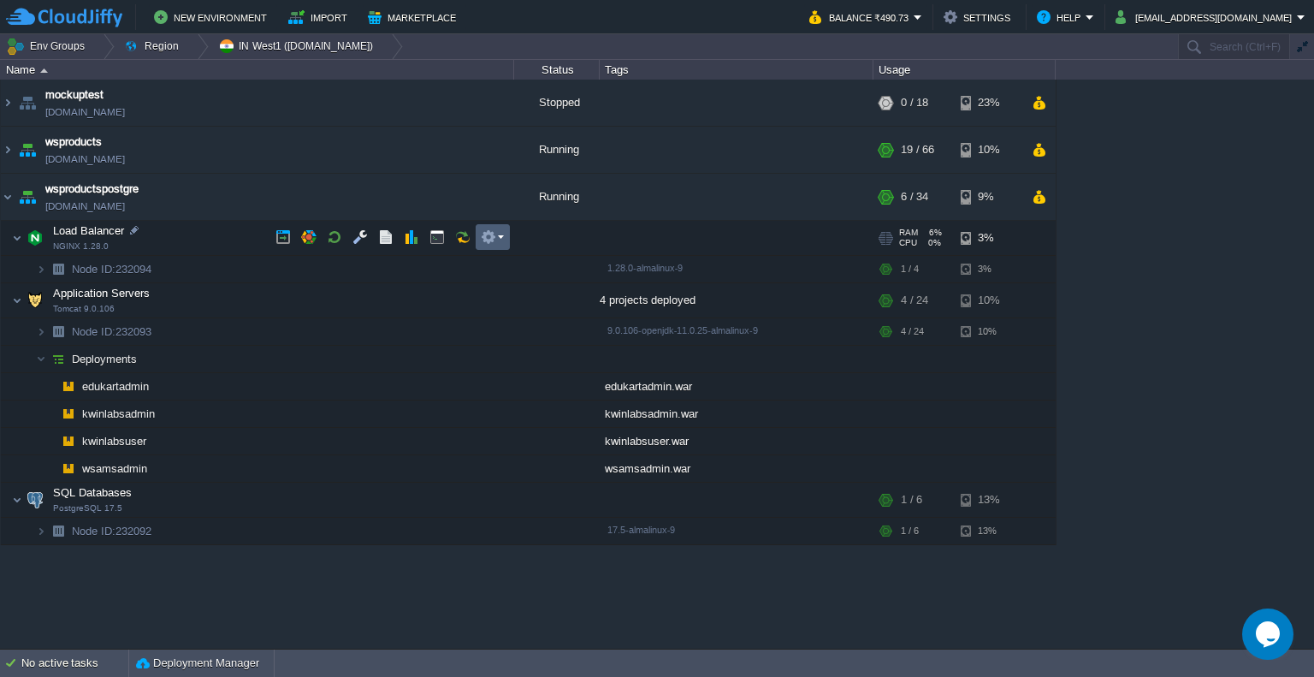
click at [503, 238] on em at bounding box center [492, 236] width 23 height 15
click at [342, 239] on td at bounding box center [335, 237] width 26 height 26
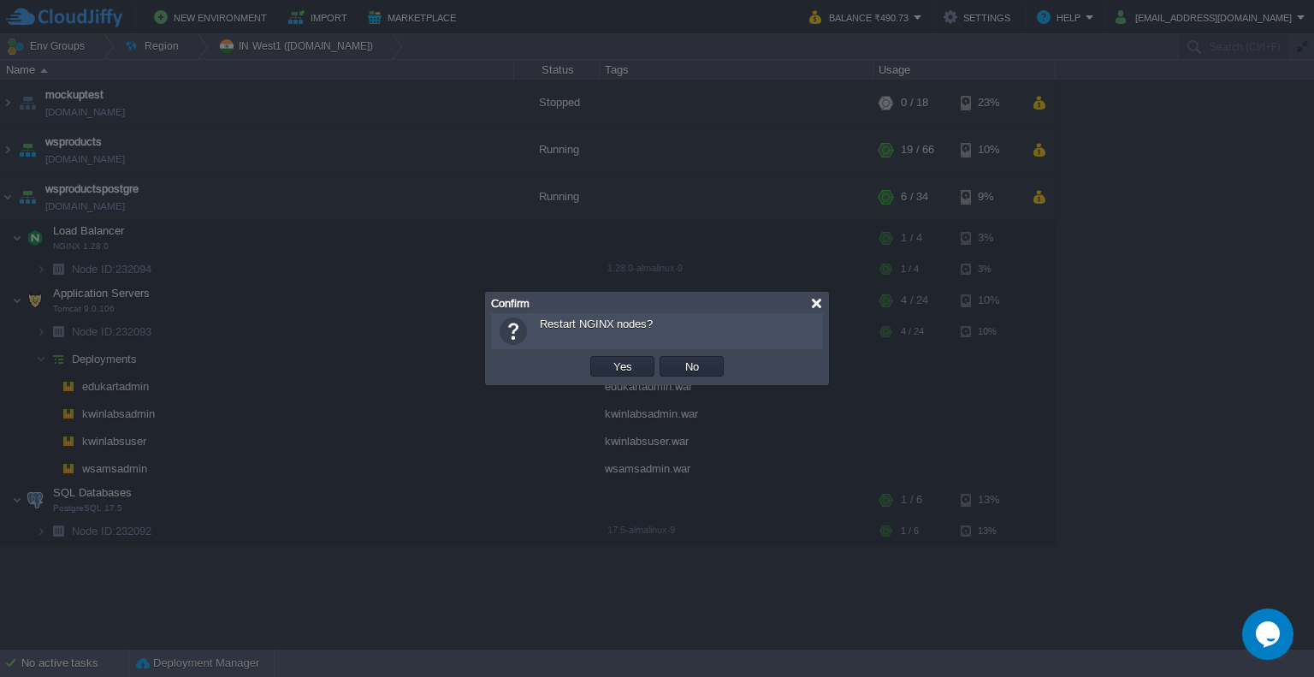
click at [818, 297] on div at bounding box center [816, 303] width 13 height 13
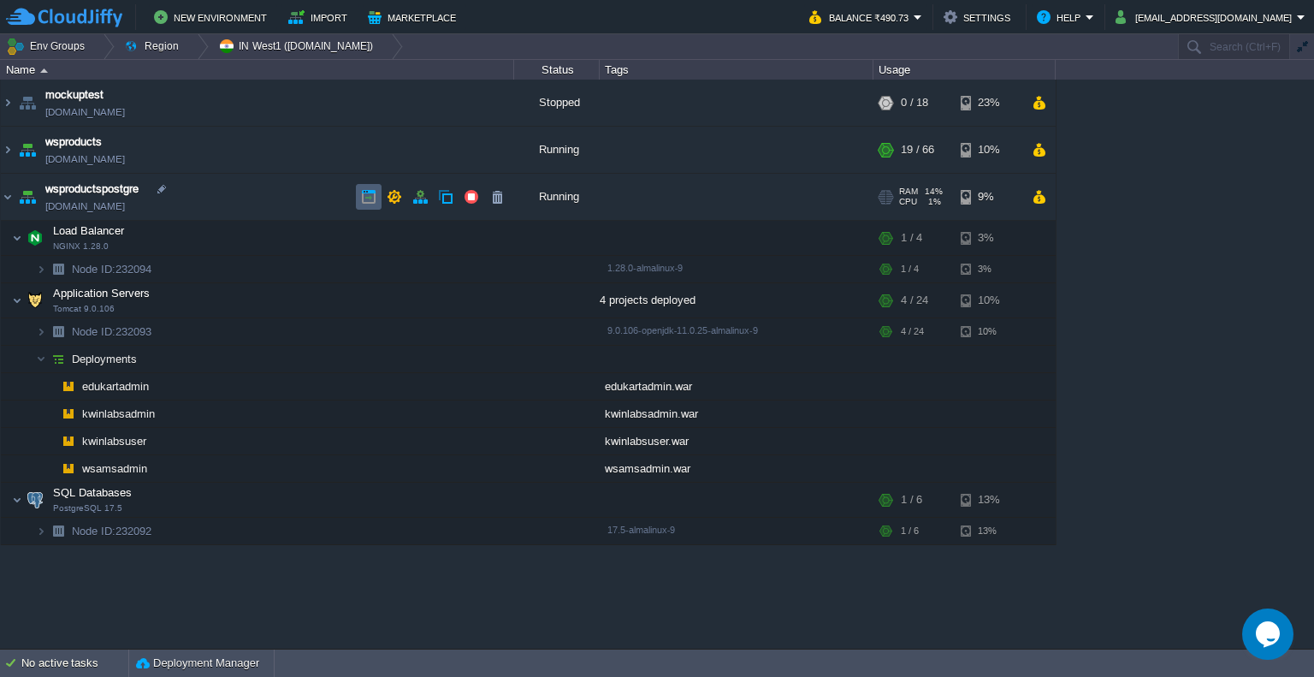
click at [358, 202] on td at bounding box center [369, 197] width 26 height 26
click at [657, 287] on div "4 projects deployed" at bounding box center [737, 300] width 274 height 34
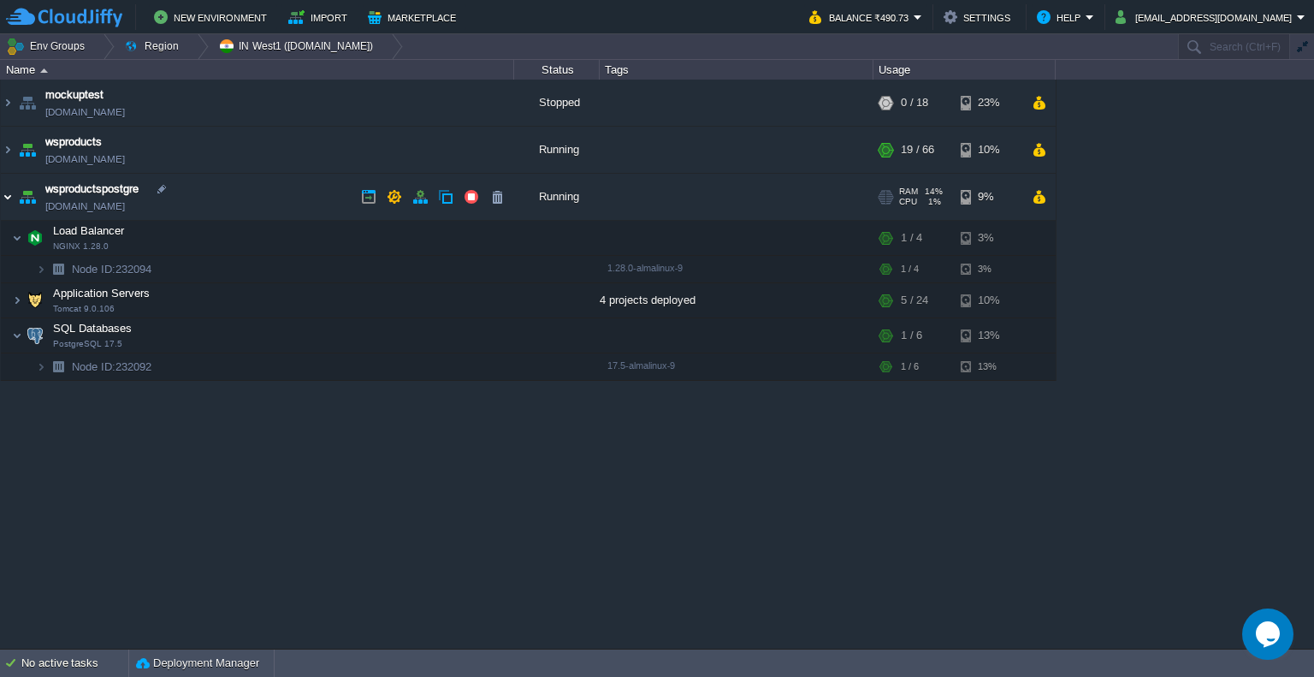
click at [3, 195] on img at bounding box center [8, 197] width 14 height 46
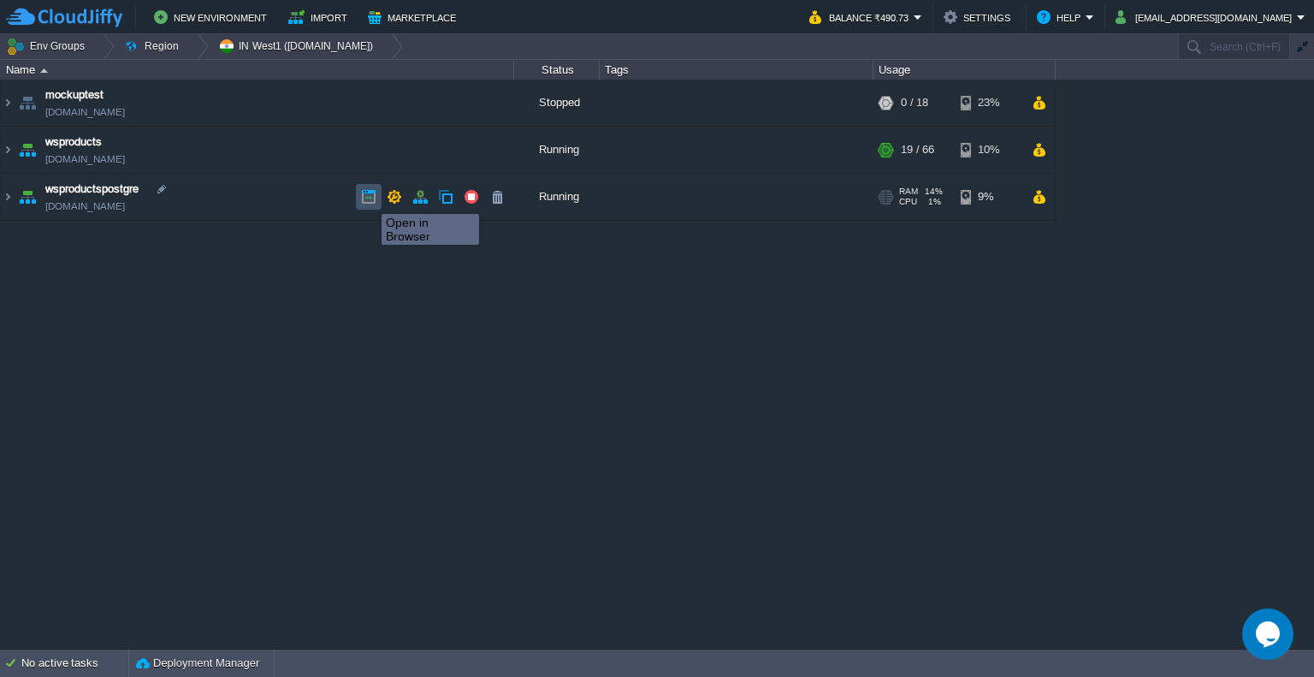
click at [369, 198] on button "button" at bounding box center [368, 196] width 15 height 15
click at [314, 210] on td "wsproductspostgre [DOMAIN_NAME]" at bounding box center [257, 197] width 513 height 47
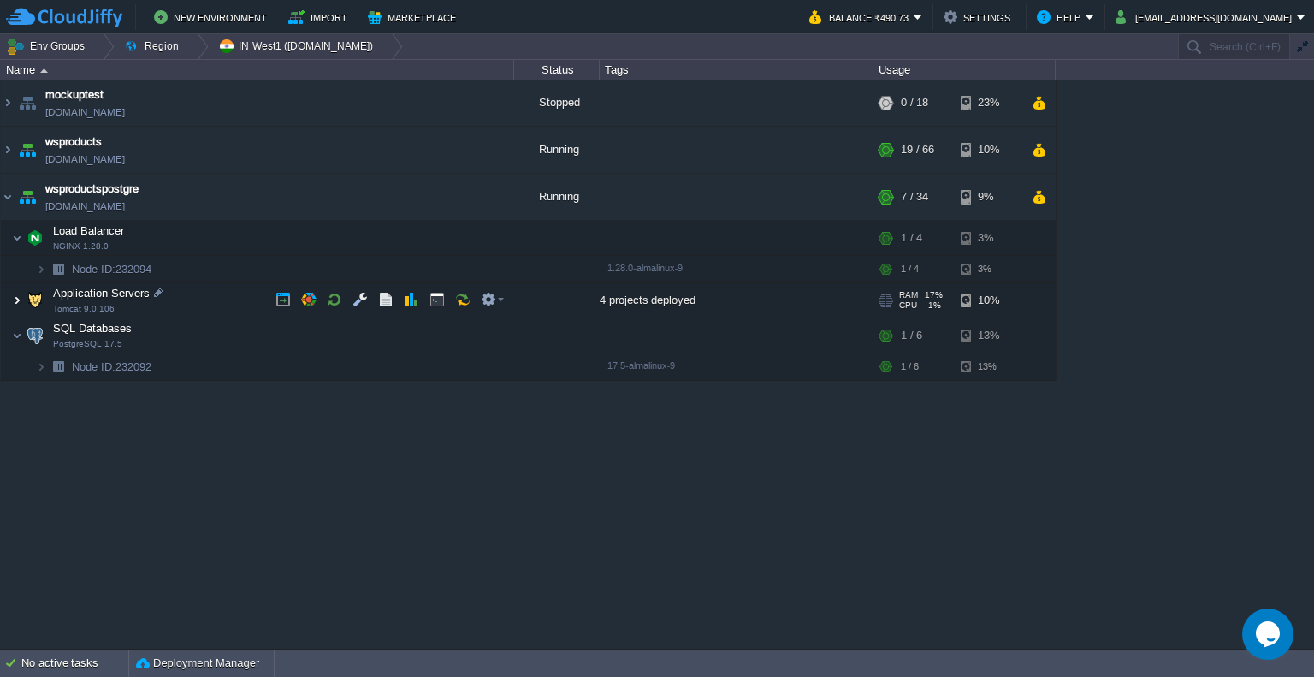
click at [15, 297] on img at bounding box center [17, 300] width 10 height 34
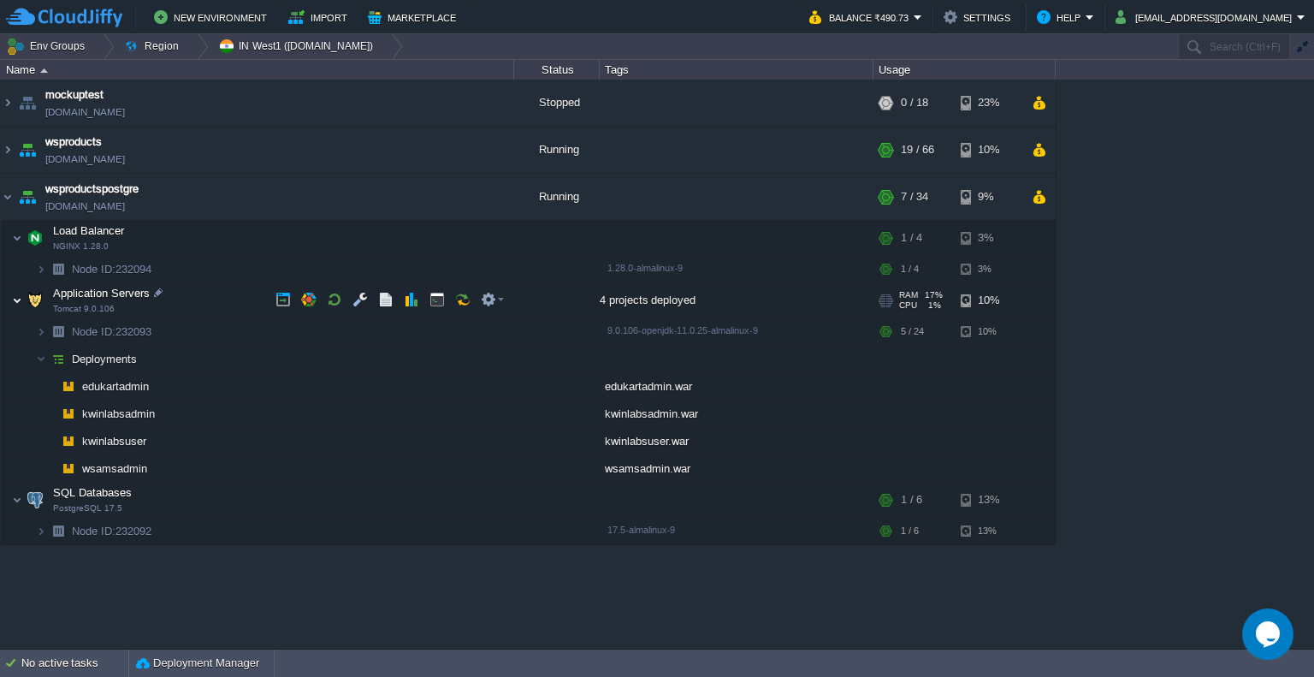
click at [15, 297] on img at bounding box center [17, 300] width 10 height 34
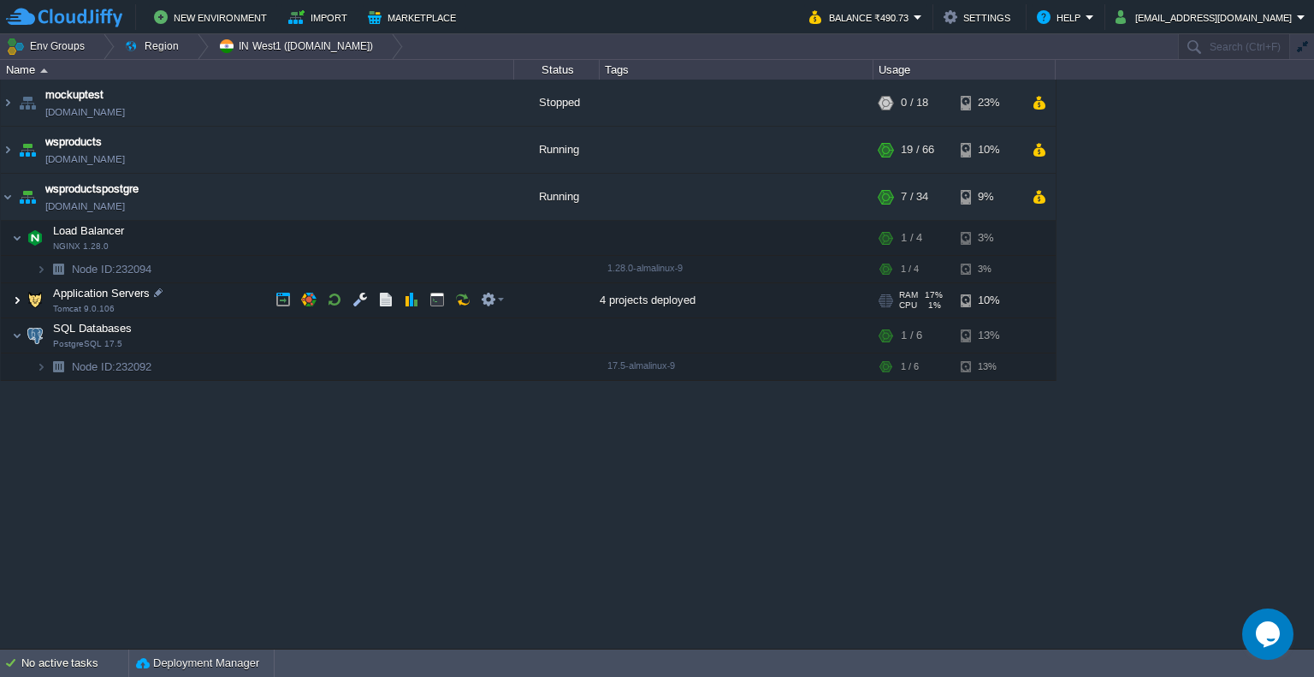
click at [12, 300] on img at bounding box center [17, 300] width 10 height 34
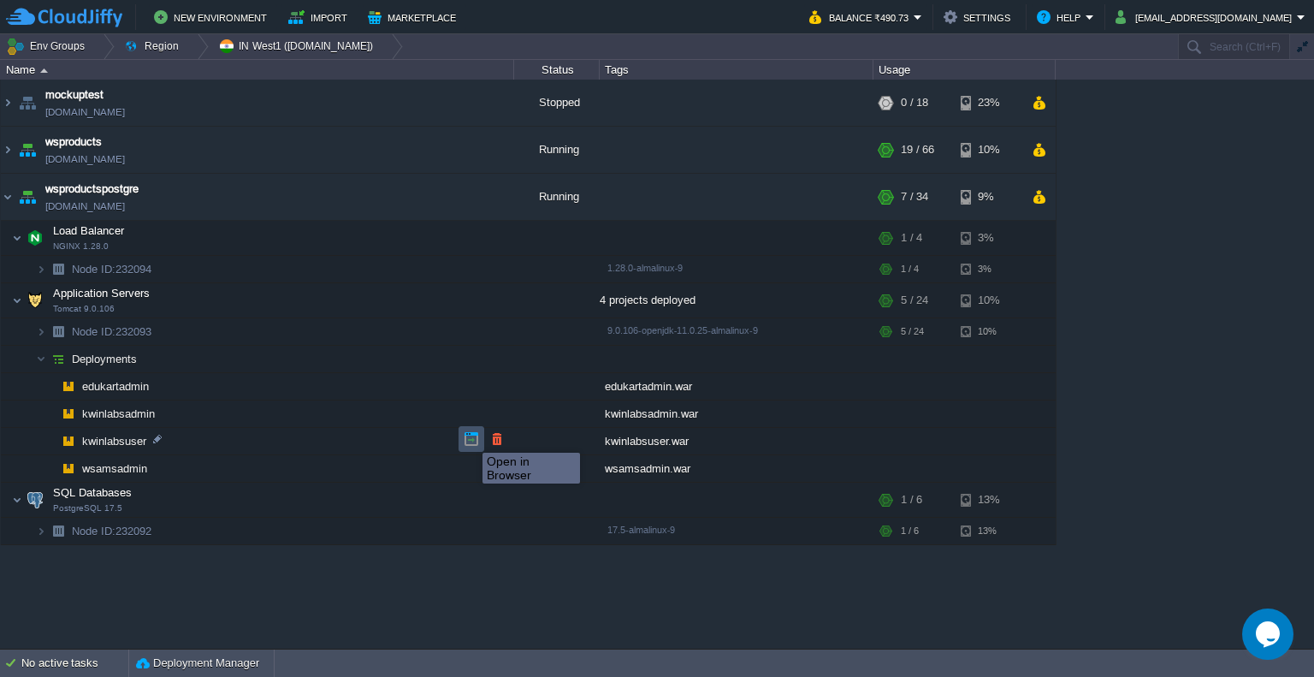
click at [470, 437] on button "button" at bounding box center [471, 438] width 15 height 15
